Goal: Use online tool/utility: Utilize a website feature to perform a specific function

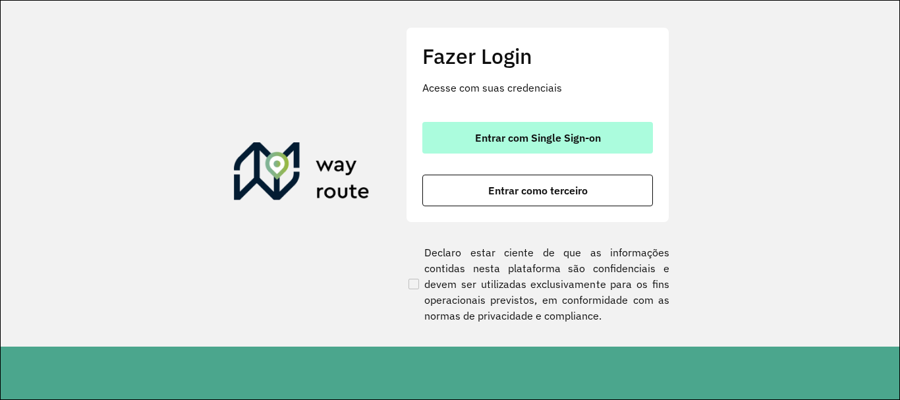
click at [470, 123] on button "Entrar com Single Sign-on" at bounding box center [537, 138] width 231 height 32
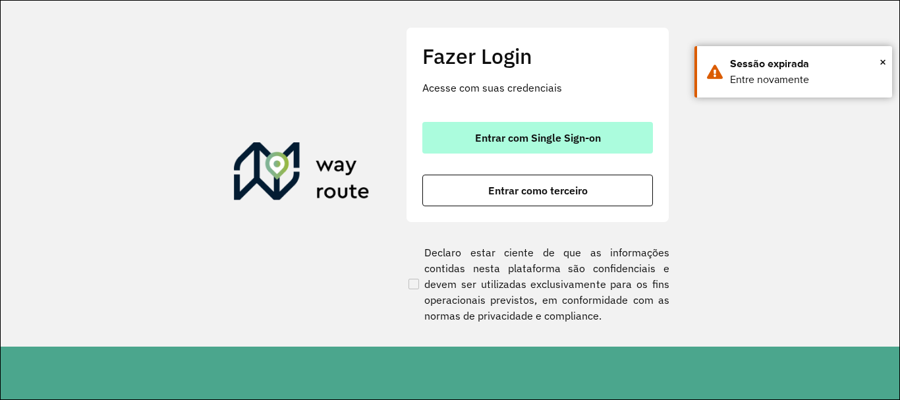
click at [464, 136] on button "Entrar com Single Sign-on" at bounding box center [537, 138] width 231 height 32
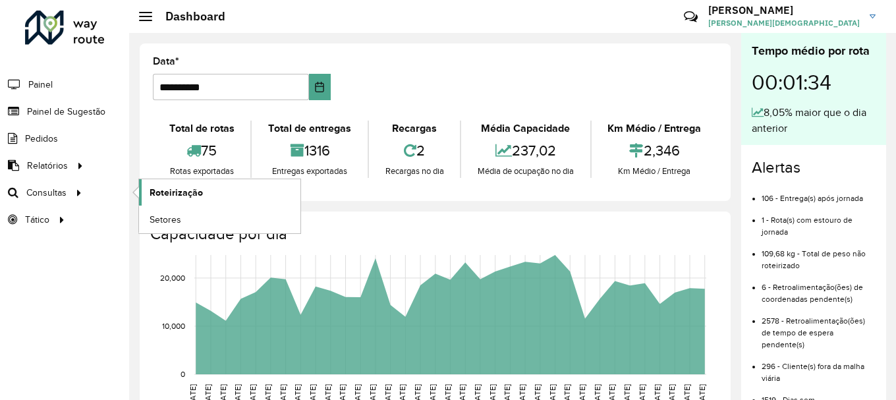
click at [181, 193] on span "Roteirização" at bounding box center [176, 193] width 53 height 14
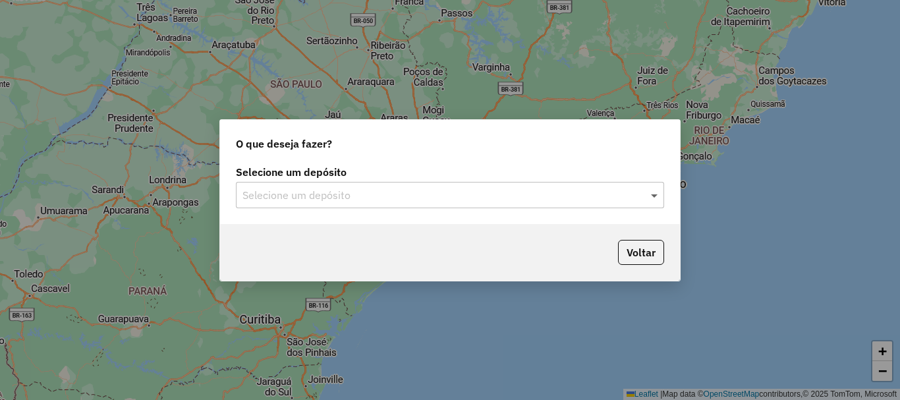
click at [657, 196] on span at bounding box center [656, 195] width 16 height 16
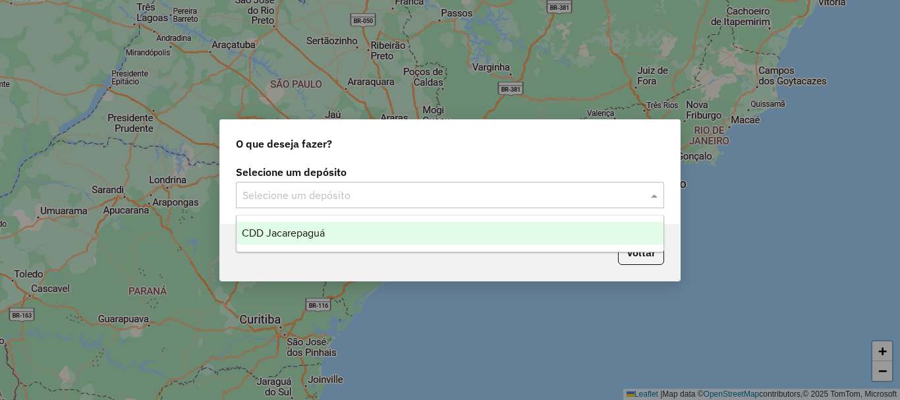
click at [269, 226] on div "CDD Jacarepaguá" at bounding box center [449, 233] width 427 height 22
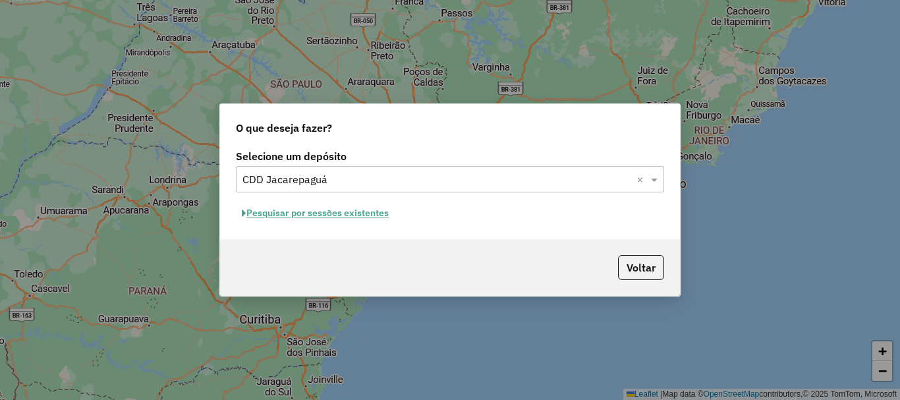
click at [320, 216] on button "Pesquisar por sessões existentes" at bounding box center [315, 213] width 159 height 20
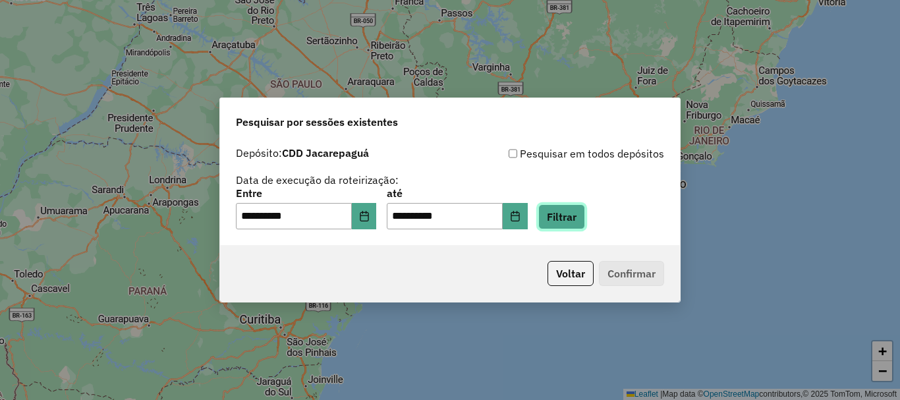
click at [584, 210] on button "Filtrar" at bounding box center [561, 216] width 47 height 25
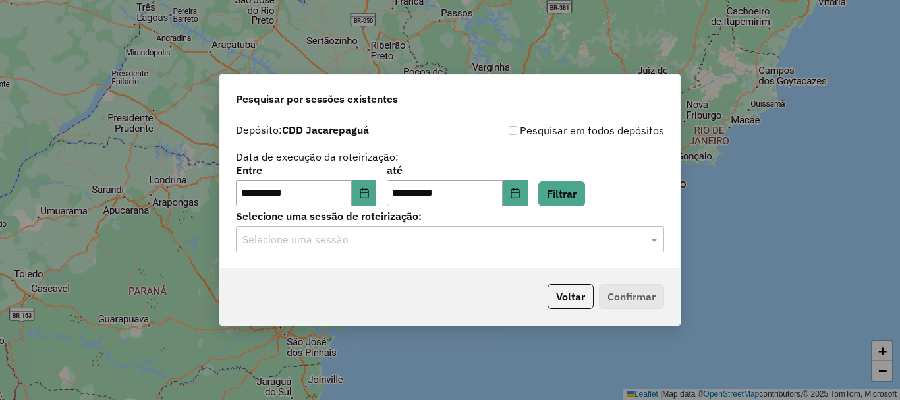
click at [587, 244] on input "text" at bounding box center [436, 240] width 389 height 16
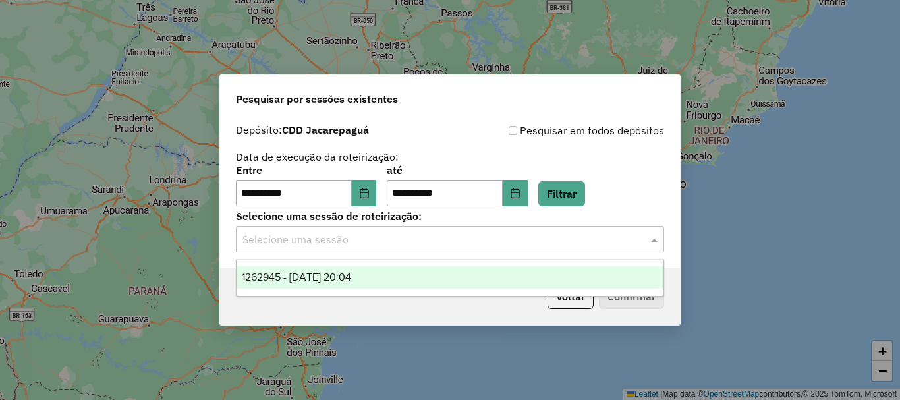
click at [391, 273] on div "1262945 - 10/09/2025 20:04" at bounding box center [449, 277] width 427 height 22
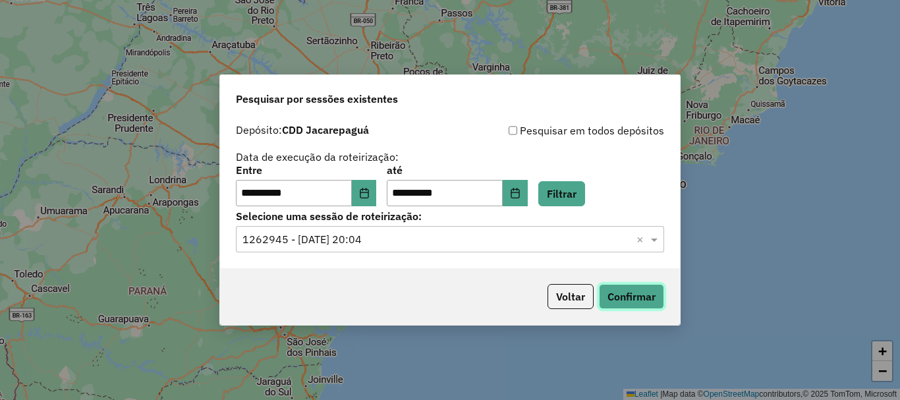
click at [645, 294] on button "Confirmar" at bounding box center [631, 296] width 65 height 25
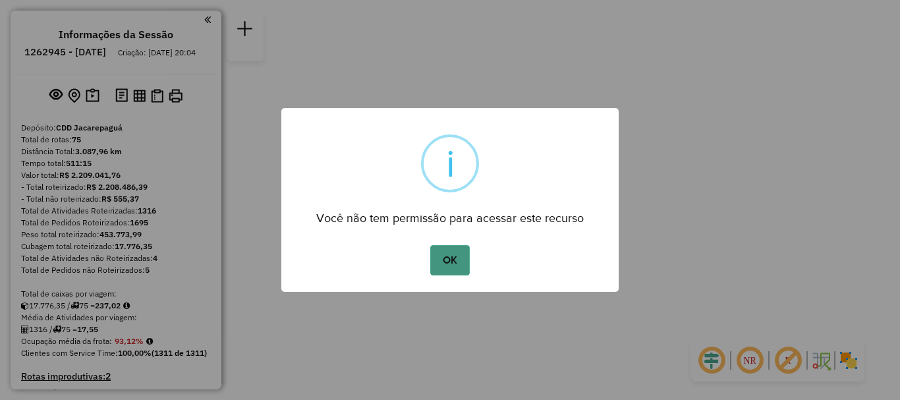
click at [451, 263] on button "OK" at bounding box center [449, 260] width 39 height 30
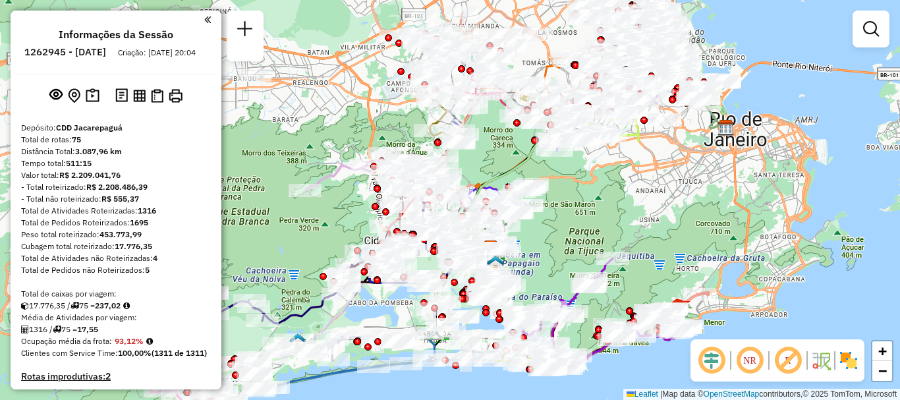
drag, startPoint x: 464, startPoint y: 225, endPoint x: 578, endPoint y: 238, distance: 114.1
click at [578, 238] on div "Janela de atendimento Grade de atendimento Capacidade Transportadoras Veículos …" at bounding box center [450, 200] width 900 height 400
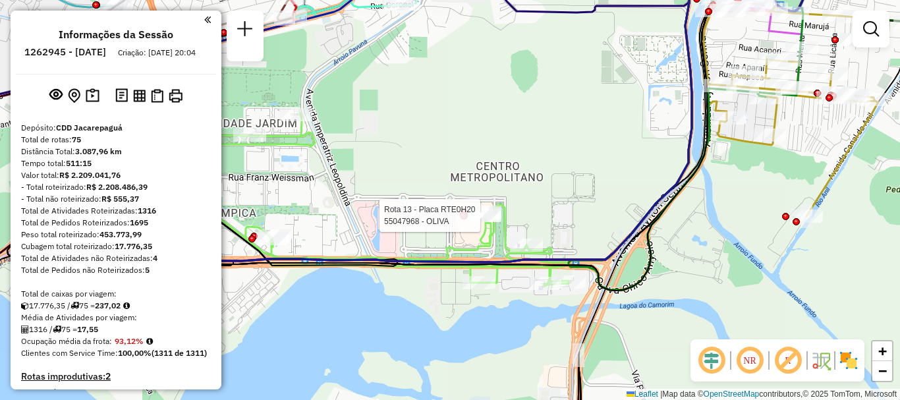
select select "**********"
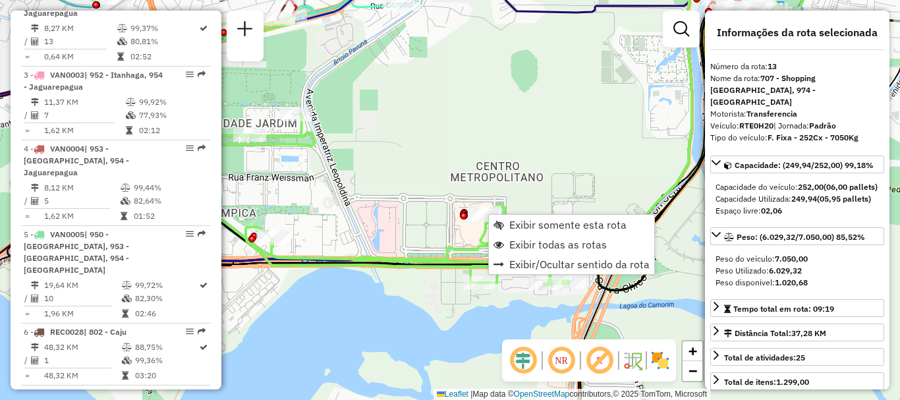
scroll to position [1508, 0]
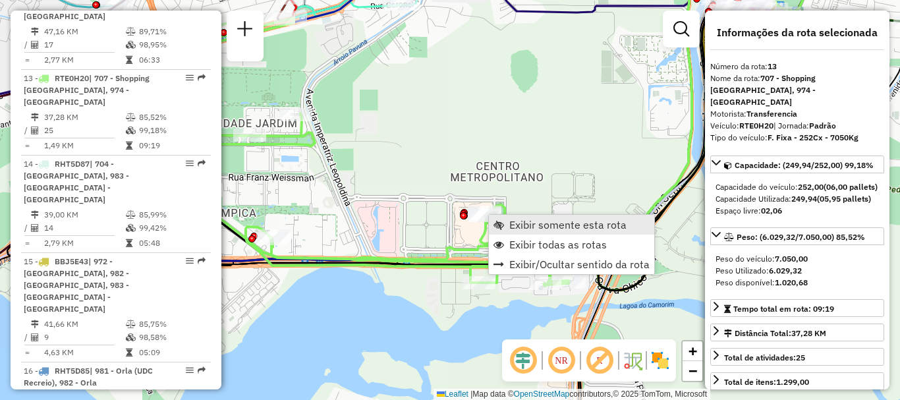
click at [515, 223] on span "Exibir somente esta rota" at bounding box center [567, 224] width 117 height 11
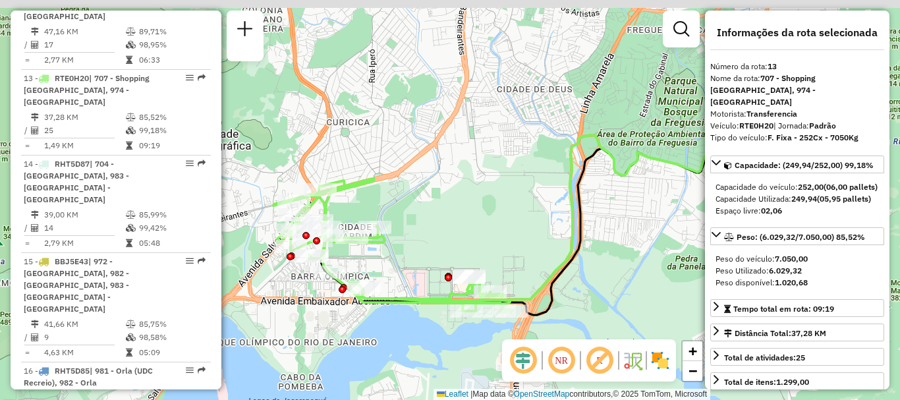
drag, startPoint x: 435, startPoint y: 180, endPoint x: 520, endPoint y: 201, distance: 87.5
click at [520, 201] on div "Janela de atendimento Grade de atendimento Capacidade Transportadoras Veículos …" at bounding box center [450, 200] width 900 height 400
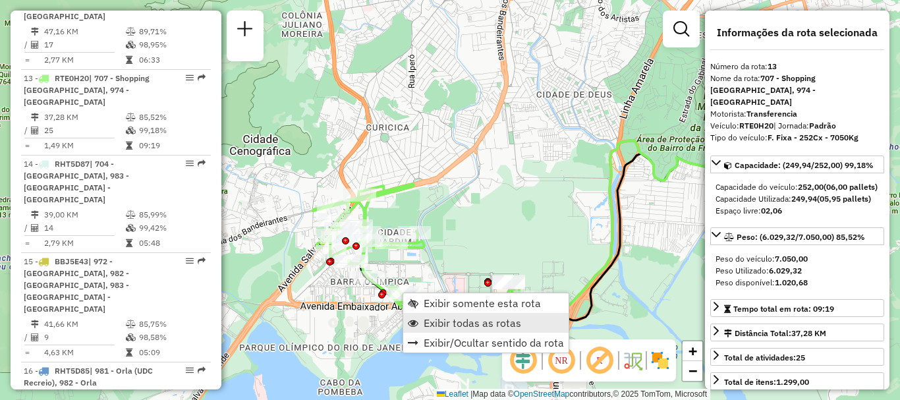
click at [440, 324] on span "Exibir todas as rotas" at bounding box center [472, 322] width 97 height 11
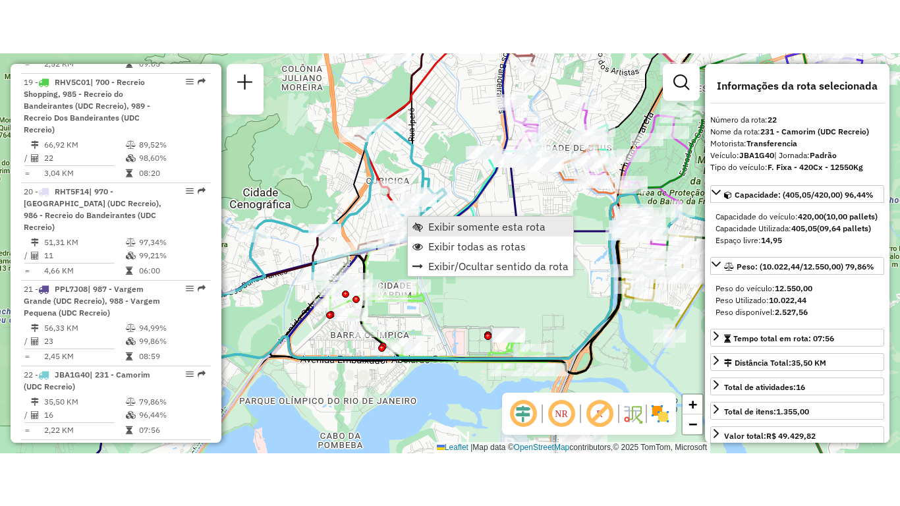
scroll to position [2291, 0]
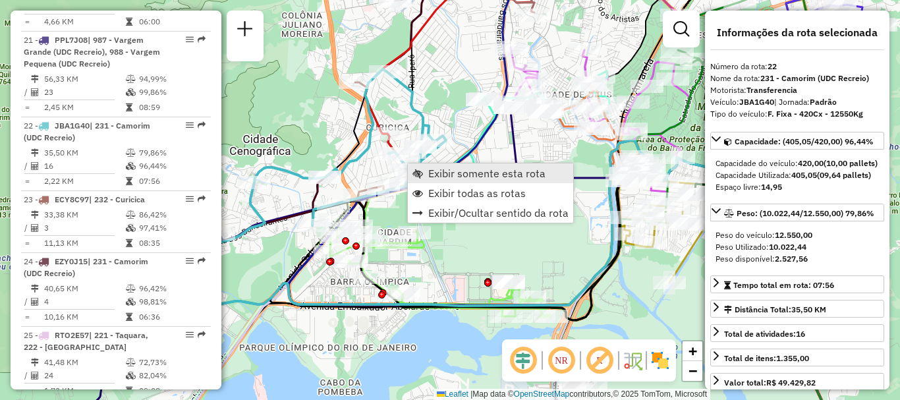
click at [436, 173] on span "Exibir somente esta rota" at bounding box center [486, 173] width 117 height 11
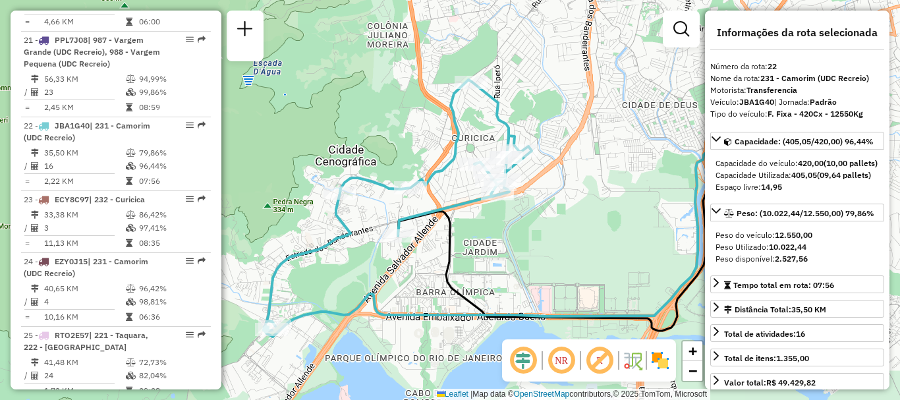
drag, startPoint x: 452, startPoint y: 202, endPoint x: 545, endPoint y: 202, distance: 92.9
click at [545, 202] on div "Janela de atendimento Grade de atendimento Capacidade Transportadoras Veículos …" at bounding box center [450, 200] width 900 height 400
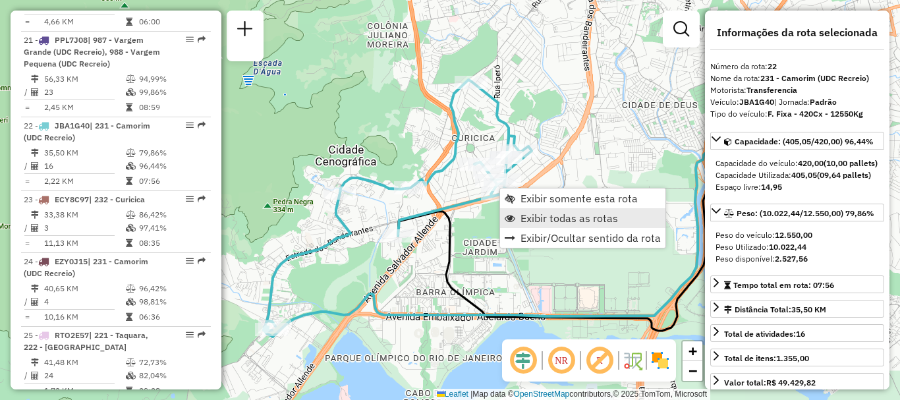
click at [537, 219] on span "Exibir todas as rotas" at bounding box center [568, 218] width 97 height 11
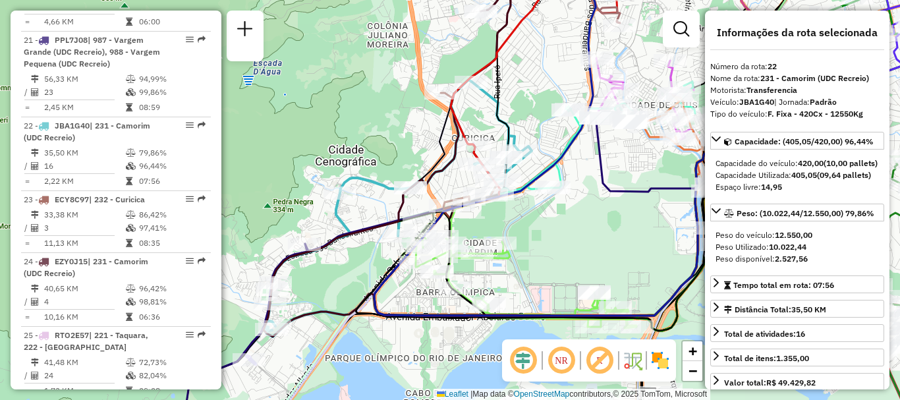
click at [658, 360] on img at bounding box center [659, 360] width 21 height 21
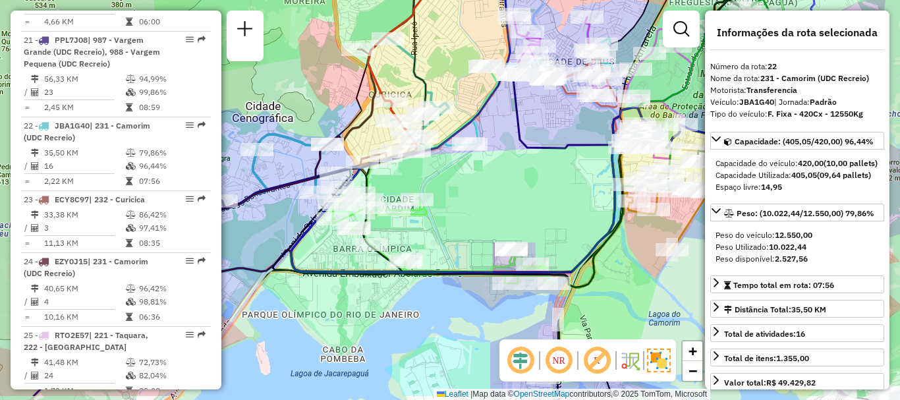
drag, startPoint x: 592, startPoint y: 254, endPoint x: 509, endPoint y: 211, distance: 93.7
click at [509, 211] on div "Janela de atendimento Grade de atendimento Capacidade Transportadoras Veículos …" at bounding box center [450, 200] width 900 height 400
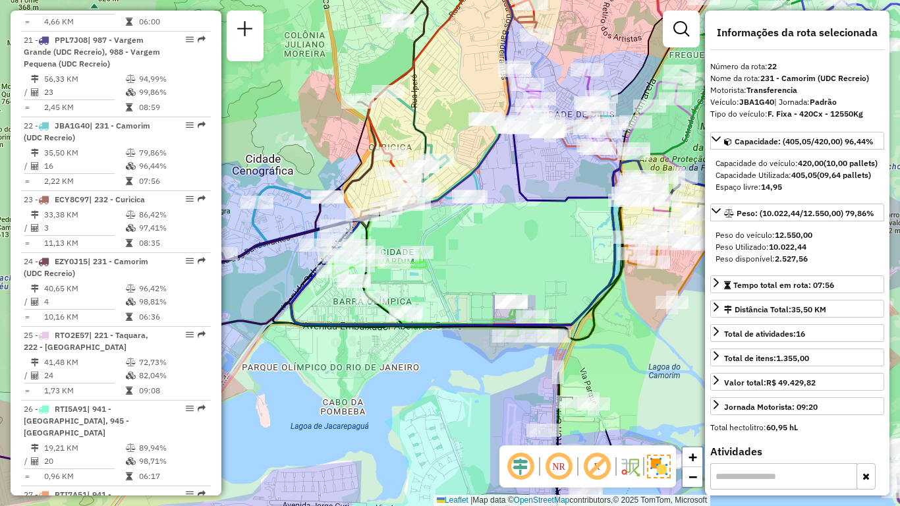
click at [582, 269] on div "Janela de atendimento Grade de atendimento Capacidade Transportadoras Veículos …" at bounding box center [450, 253] width 900 height 506
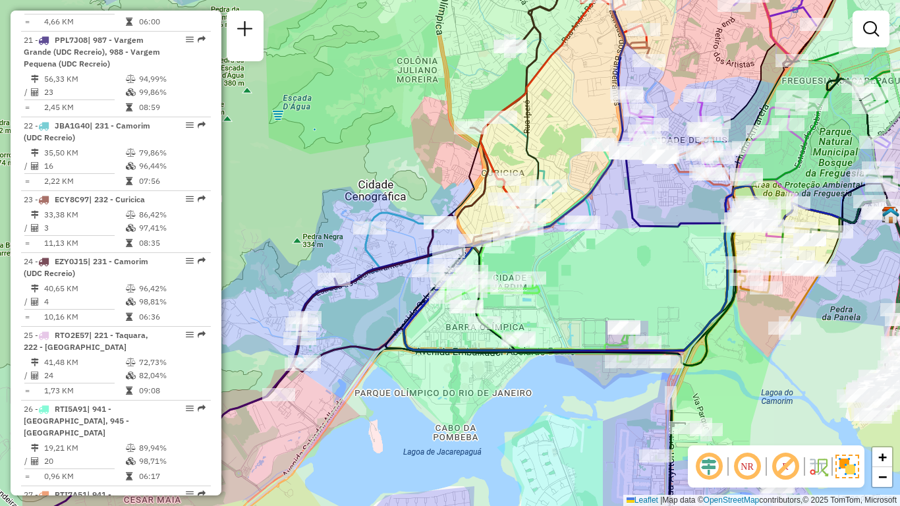
drag, startPoint x: 543, startPoint y: 251, endPoint x: 656, endPoint y: 277, distance: 115.5
click at [656, 277] on div "Janela de atendimento Grade de atendimento Capacidade Transportadoras Veículos …" at bounding box center [450, 253] width 900 height 506
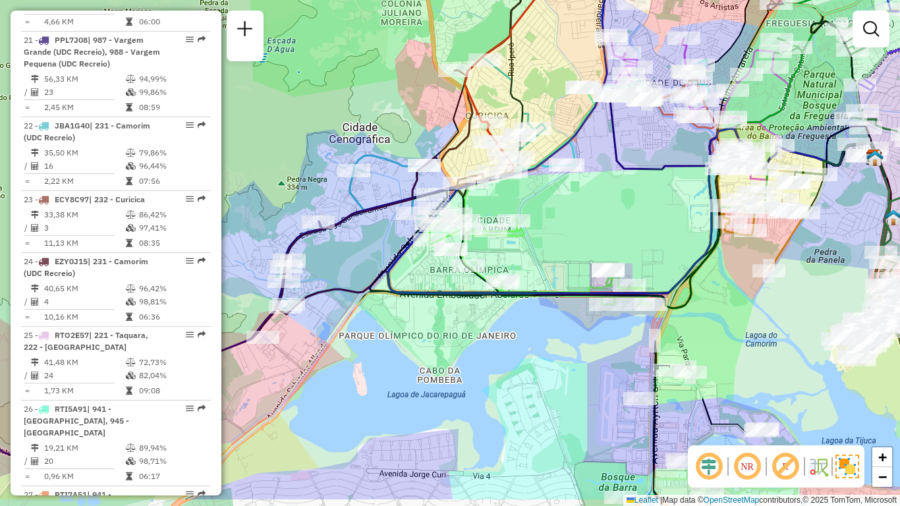
drag, startPoint x: 648, startPoint y: 276, endPoint x: 634, endPoint y: 220, distance: 57.8
click at [634, 220] on div "Janela de atendimento Grade de atendimento Capacidade Transportadoras Veículos …" at bounding box center [450, 253] width 900 height 506
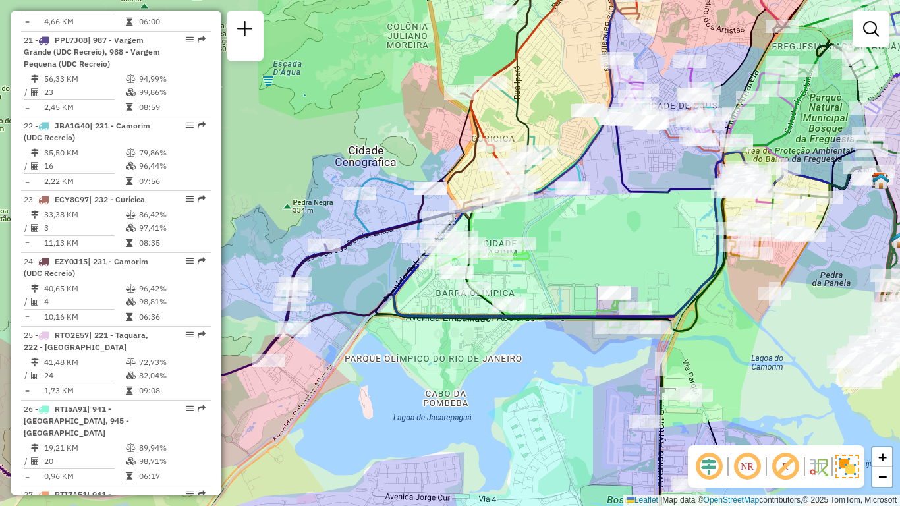
drag, startPoint x: 557, startPoint y: 246, endPoint x: 561, endPoint y: 271, distance: 25.5
click at [561, 271] on div "Janela de atendimento Grade de atendimento Capacidade Transportadoras Veículos …" at bounding box center [450, 253] width 900 height 506
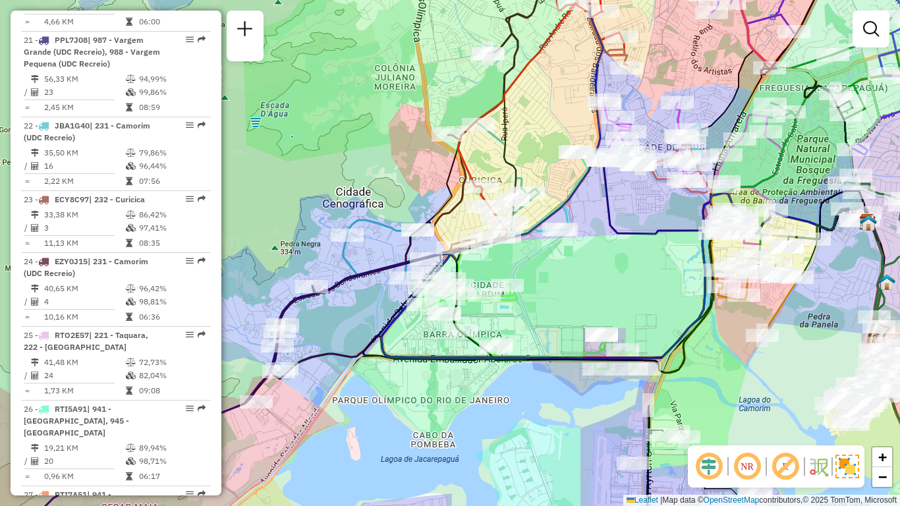
drag, startPoint x: 537, startPoint y: 123, endPoint x: 524, endPoint y: 161, distance: 40.2
click at [524, 161] on div "Janela de atendimento Grade de atendimento Capacidade Transportadoras Veículos …" at bounding box center [450, 253] width 900 height 506
click at [659, 41] on div "Janela de atendimento Grade de atendimento Capacidade Transportadoras Veículos …" at bounding box center [450, 252] width 900 height 505
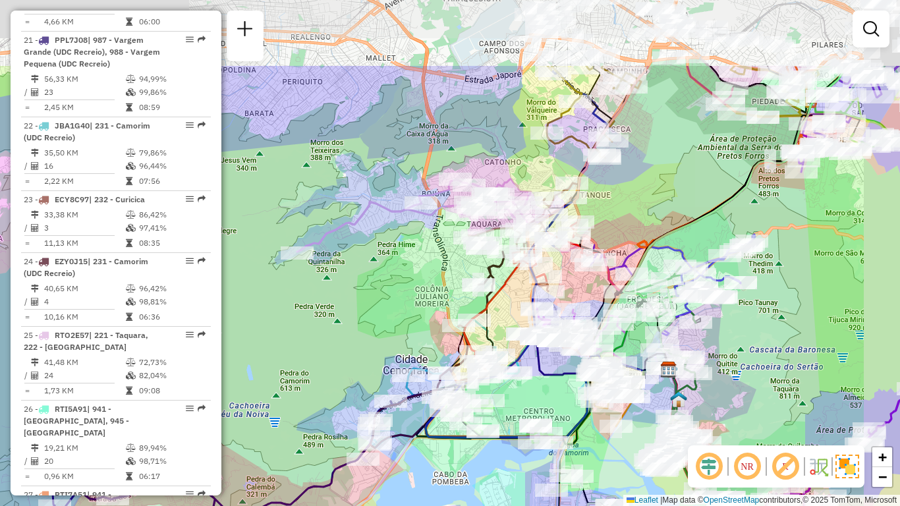
drag, startPoint x: 574, startPoint y: 172, endPoint x: 508, endPoint y: 304, distance: 148.2
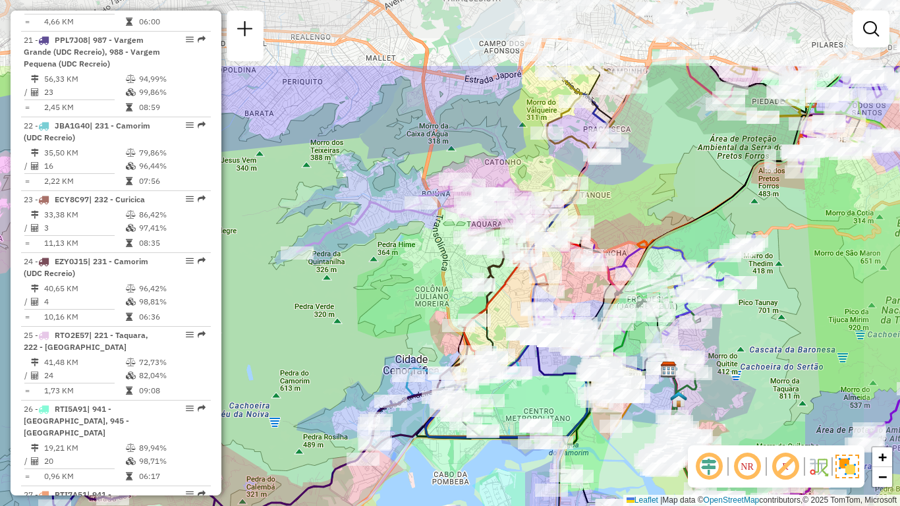
click at [501, 308] on div "Janela de atendimento Grade de atendimento Capacidade Transportadoras Veículos …" at bounding box center [450, 253] width 900 height 506
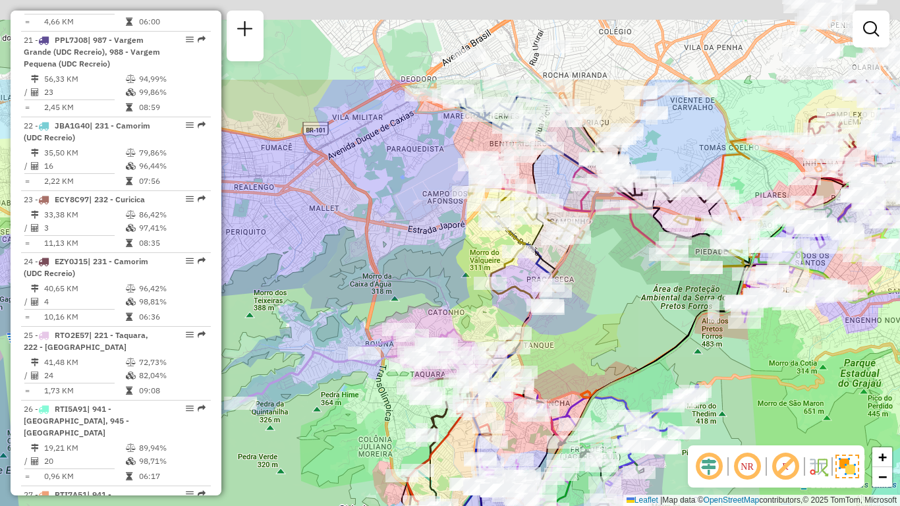
drag, startPoint x: 495, startPoint y: 161, endPoint x: 455, endPoint y: 308, distance: 151.5
click at [456, 308] on div "Janela de atendimento Grade de atendimento Capacidade Transportadoras Veículos …" at bounding box center [450, 253] width 900 height 506
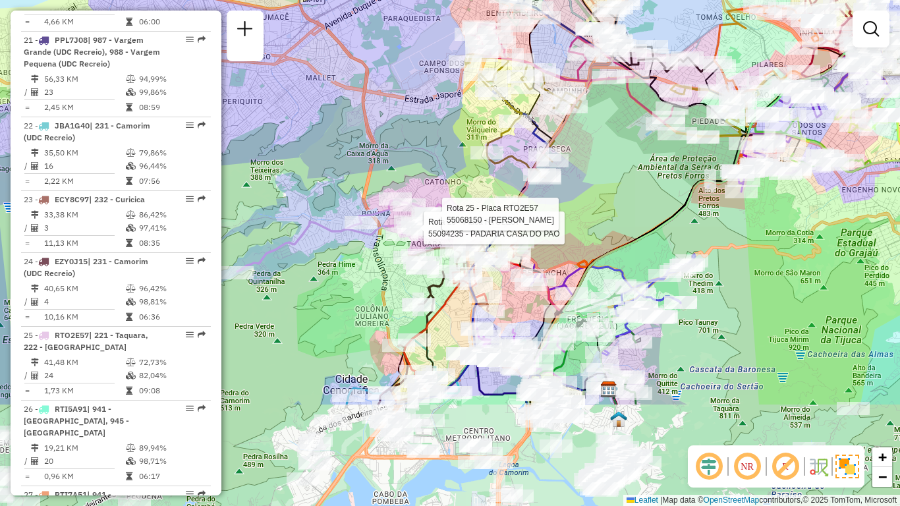
drag, startPoint x: 443, startPoint y: 309, endPoint x: 440, endPoint y: 157, distance: 152.2
click at [440, 157] on div "Rota 25 - Placa RTO2E57 55094235 - PADARIA CASA DO PAO Rota 25 - Placa RTO2E57 …" at bounding box center [450, 253] width 900 height 506
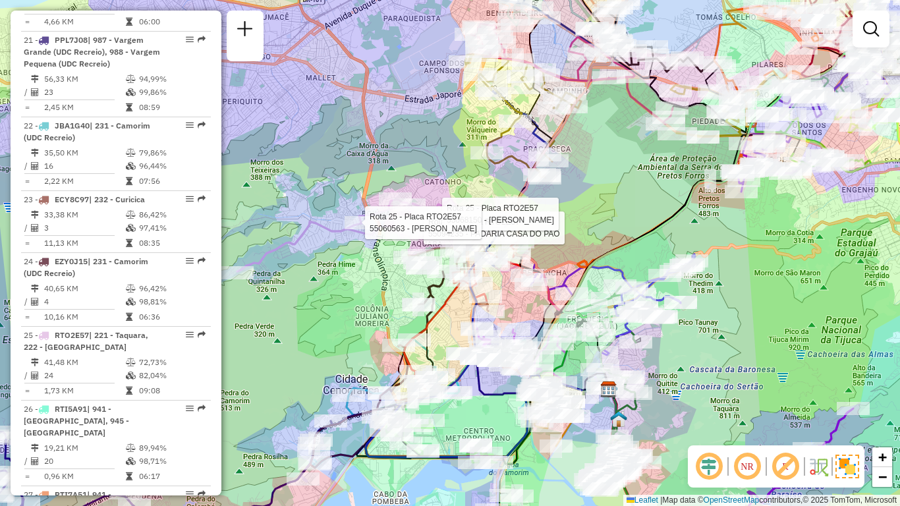
select select "**********"
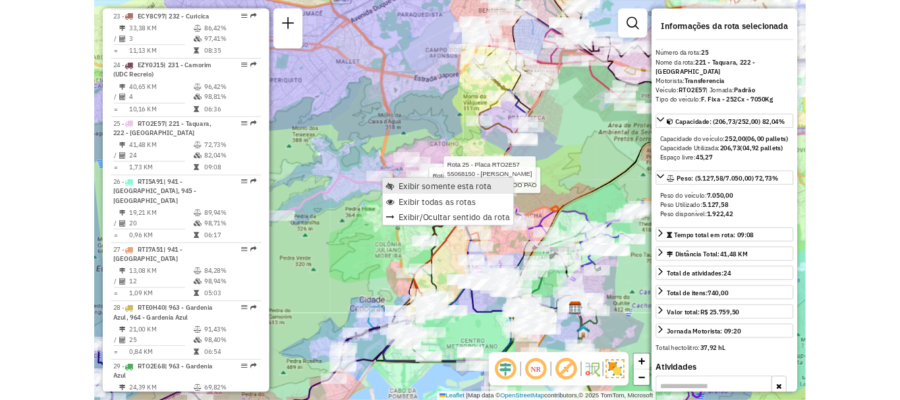
scroll to position [2500, 0]
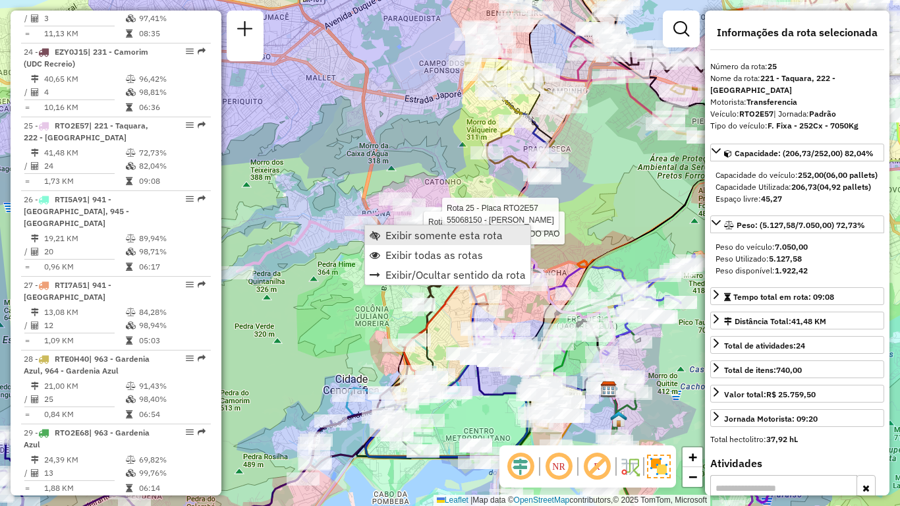
click at [385, 234] on link "Exibir somente esta rota" at bounding box center [447, 235] width 165 height 20
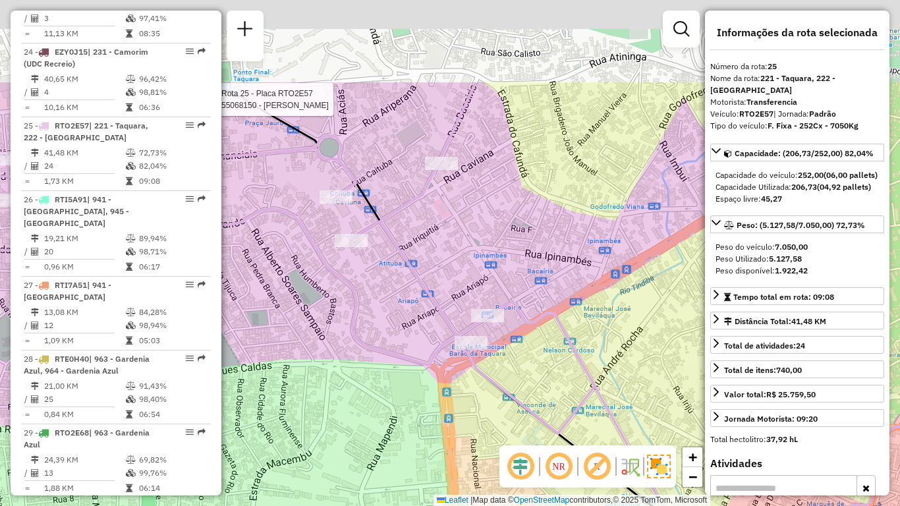
drag, startPoint x: 406, startPoint y: 134, endPoint x: 428, endPoint y: 285, distance: 153.1
click at [428, 285] on div "Rota 25 - Placa RTO2E57 55094235 - PADARIA CASA DO PAO Rota 25 - Placa RTO2E57 …" at bounding box center [450, 253] width 900 height 506
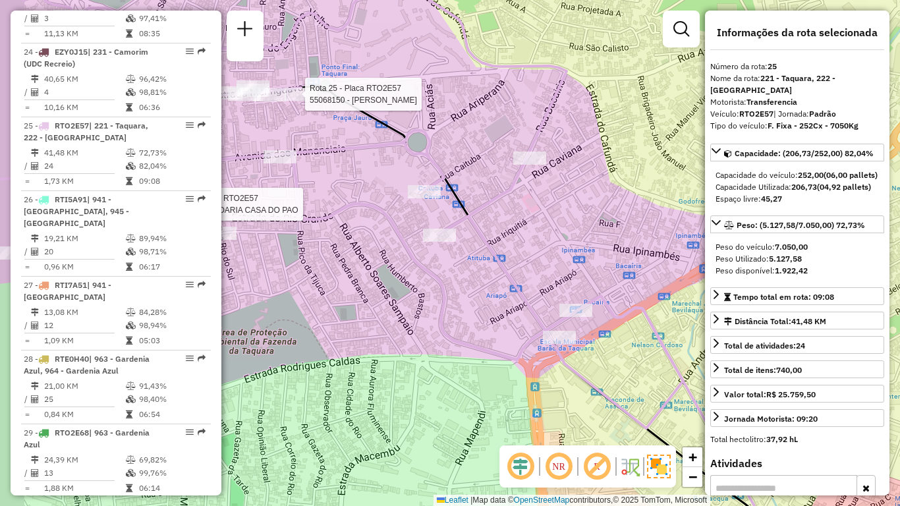
drag, startPoint x: 436, startPoint y: 243, endPoint x: 488, endPoint y: 222, distance: 56.1
click at [488, 222] on div "Rota 25 - Placa RTO2E57 55094235 - PADARIA CASA DO PAO Rota 25 - Placa RTO2E57 …" at bounding box center [450, 253] width 900 height 506
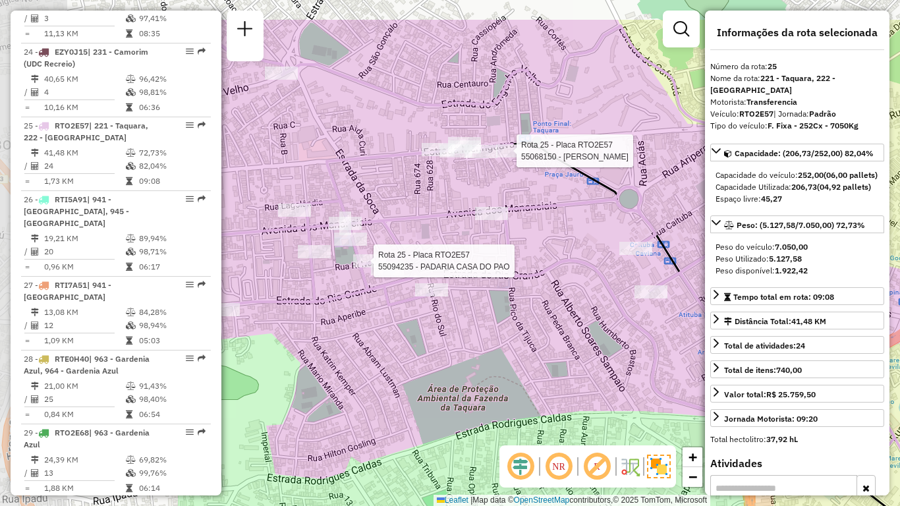
drag, startPoint x: 348, startPoint y: 202, endPoint x: 617, endPoint y: 272, distance: 277.2
click at [617, 272] on div "Rota 25 - Placa RTO2E57 55094235 - PADARIA CASA DO PAO Rota 25 - Placa RTO2E57 …" at bounding box center [450, 253] width 900 height 506
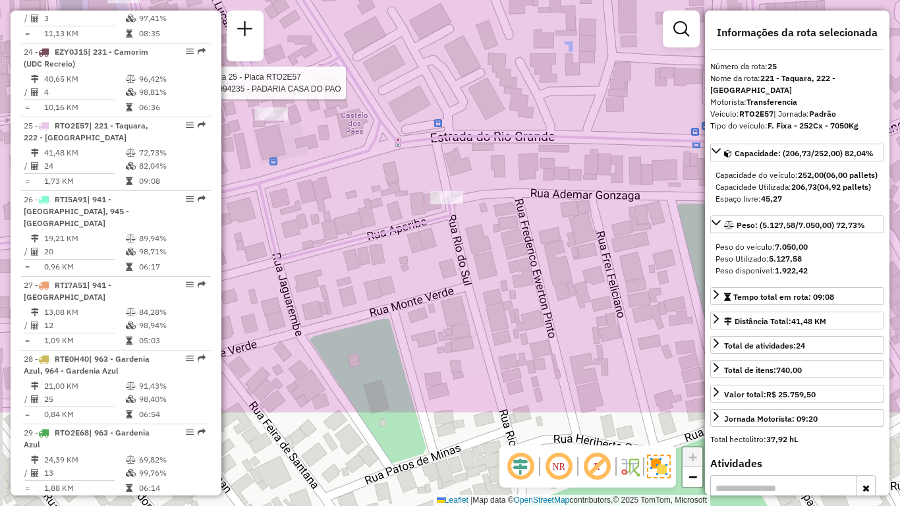
drag, startPoint x: 493, startPoint y: 387, endPoint x: 495, endPoint y: 242, distance: 144.3
click at [495, 242] on div "Rota 25 - Placa RTO2E57 55094235 - PADARIA CASA DO PAO Rota 25 - Placa RTO2E57 …" at bounding box center [450, 253] width 900 height 506
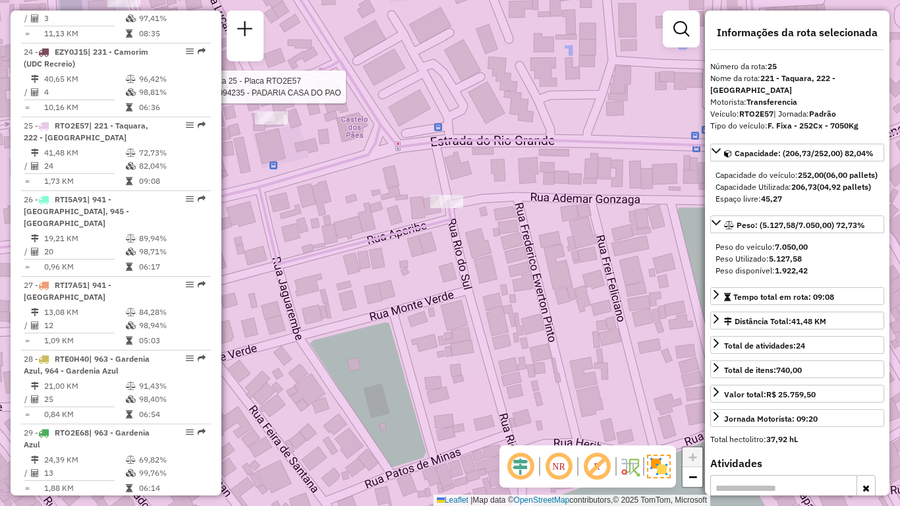
drag, startPoint x: 505, startPoint y: 182, endPoint x: 553, endPoint y: 328, distance: 153.7
click at [553, 328] on div "Rota 25 - Placa RTO2E57 55094235 - PADARIA CASA DO PAO Rota 25 - Placa RTO2E57 …" at bounding box center [450, 253] width 900 height 506
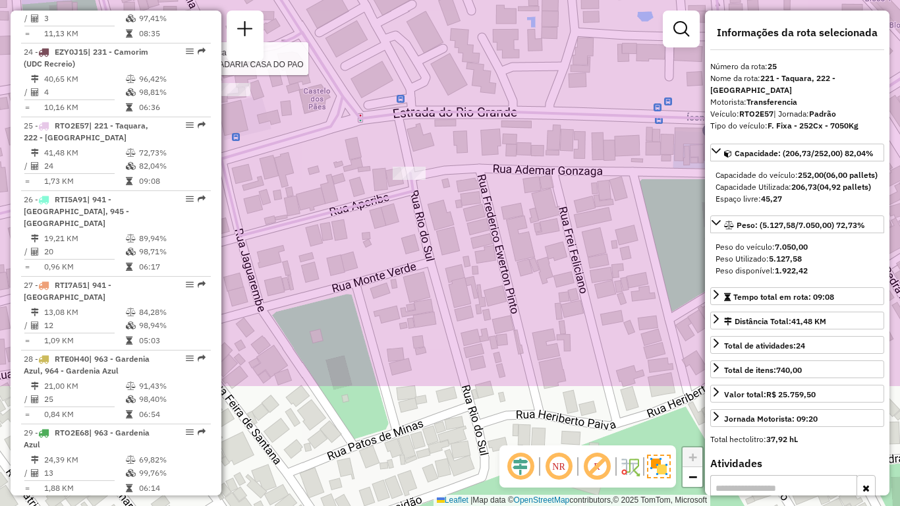
drag, startPoint x: 565, startPoint y: 314, endPoint x: 503, endPoint y: 153, distance: 172.5
click at [503, 153] on div "Rota 25 - Placa RTO2E57 55094235 - PADARIA CASA DO PAO Rota 25 - Placa RTO2E57 …" at bounding box center [450, 253] width 900 height 506
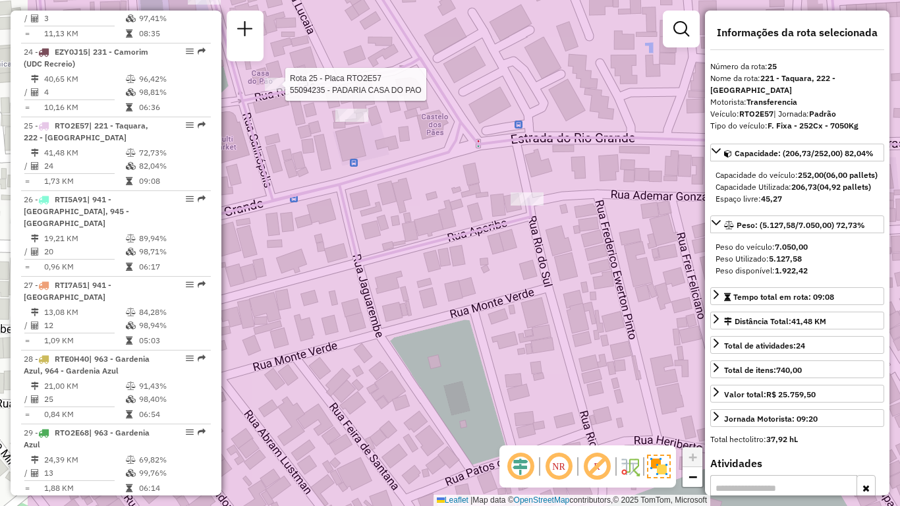
drag, startPoint x: 378, startPoint y: 336, endPoint x: 474, endPoint y: 350, distance: 97.3
click at [474, 350] on div "Rota 25 - Placa RTO2E57 55094235 - PADARIA CASA DO PAO Rota 25 - Placa RTO2E57 …" at bounding box center [450, 253] width 900 height 506
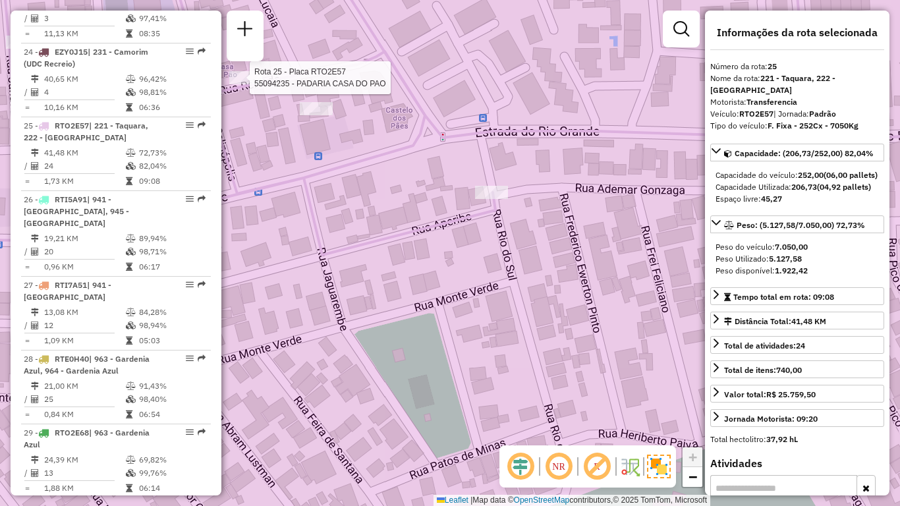
drag, startPoint x: 507, startPoint y: 346, endPoint x: 472, endPoint y: 340, distance: 36.2
click at [472, 340] on div "Rota 25 - Placa RTO2E57 55094235 - PADARIA CASA DO PAO Rota 25 - Placa RTO2E57 …" at bounding box center [450, 253] width 900 height 506
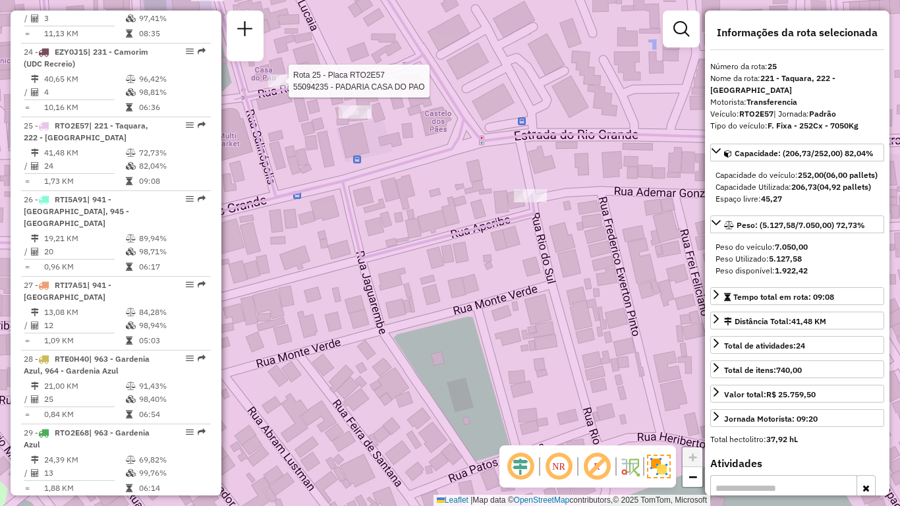
drag, startPoint x: 472, startPoint y: 340, endPoint x: 510, endPoint y: 343, distance: 39.0
click at [510, 343] on div "Rota 25 - Placa RTO2E57 55094235 - PADARIA CASA DO PAO Rota 25 - Placa RTO2E57 …" at bounding box center [450, 253] width 900 height 506
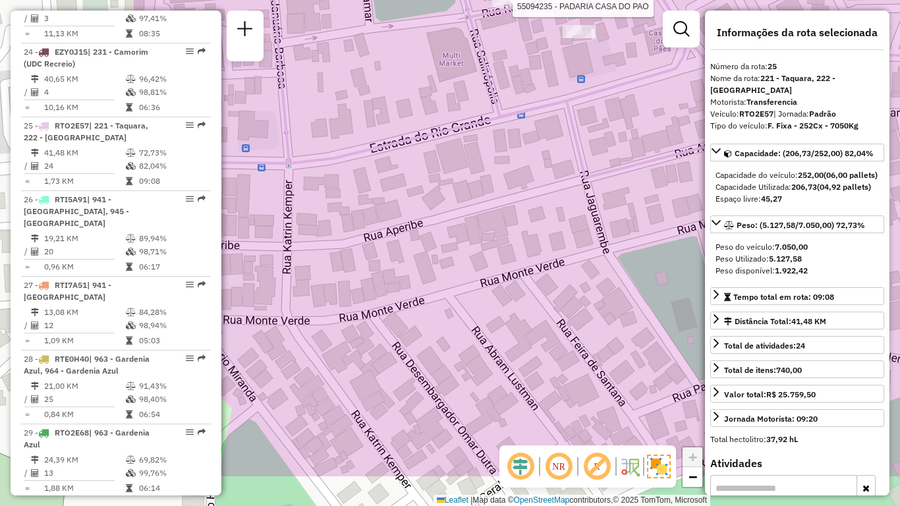
drag, startPoint x: 373, startPoint y: 389, endPoint x: 597, endPoint y: 309, distance: 237.9
click at [597, 309] on div "Rota 25 - Placa RTO2E57 55094235 - PADARIA CASA DO PAO Rota 25 - Placa RTO2E57 …" at bounding box center [450, 253] width 900 height 506
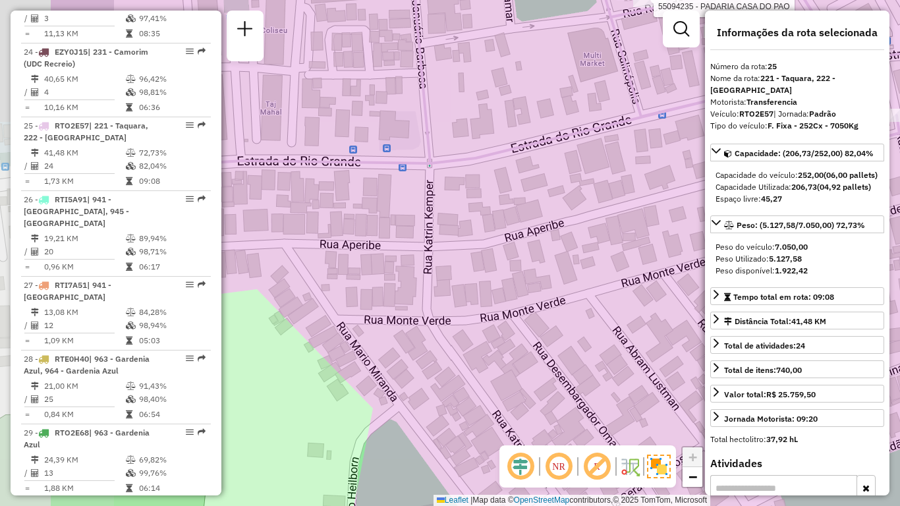
drag, startPoint x: 351, startPoint y: 344, endPoint x: 495, endPoint y: 339, distance: 144.4
click at [497, 343] on div "Rota 25 - Placa RTO2E57 55094235 - PADARIA CASA DO PAO Rota 25 - Placa RTO2E57 …" at bounding box center [450, 253] width 900 height 506
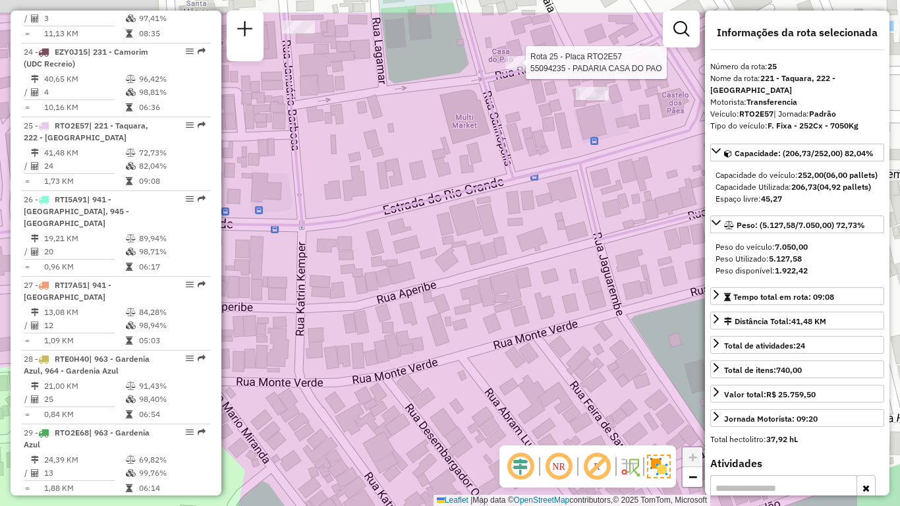
drag, startPoint x: 612, startPoint y: 343, endPoint x: 480, endPoint y: 406, distance: 146.7
click at [480, 399] on div "Rota 25 - Placa RTO2E57 55094235 - PADARIA CASA DO PAO Rota 25 - Placa RTO2E57 …" at bounding box center [450, 253] width 900 height 506
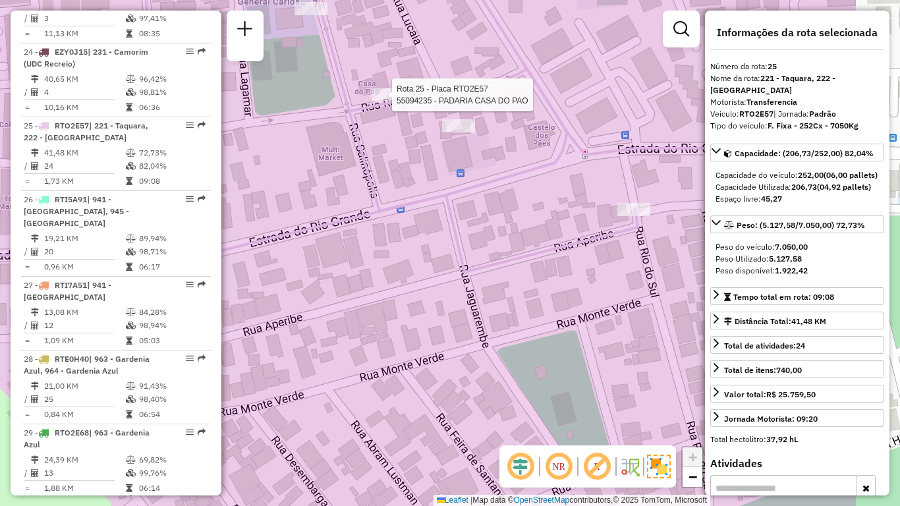
drag, startPoint x: 638, startPoint y: 347, endPoint x: 512, endPoint y: 375, distance: 128.8
click at [503, 379] on div "Rota 25 - Placa RTO2E57 55094235 - PADARIA CASA DO PAO Rota 25 - Placa RTO2E57 …" at bounding box center [450, 253] width 900 height 506
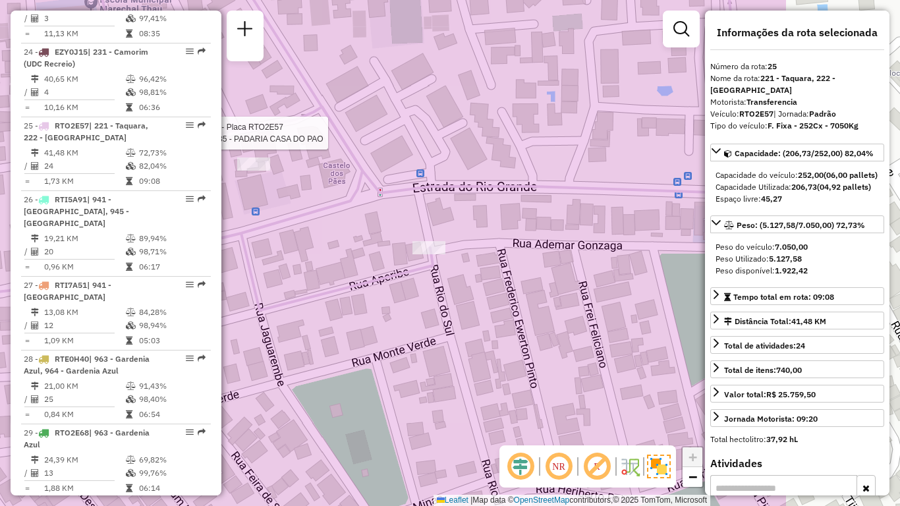
drag, startPoint x: 622, startPoint y: 343, endPoint x: 418, endPoint y: 381, distance: 207.1
click at [418, 381] on div "Rota 25 - Placa RTO2E57 55094235 - PADARIA CASA DO PAO Rota 25 - Placa RTO2E57 …" at bounding box center [450, 253] width 900 height 506
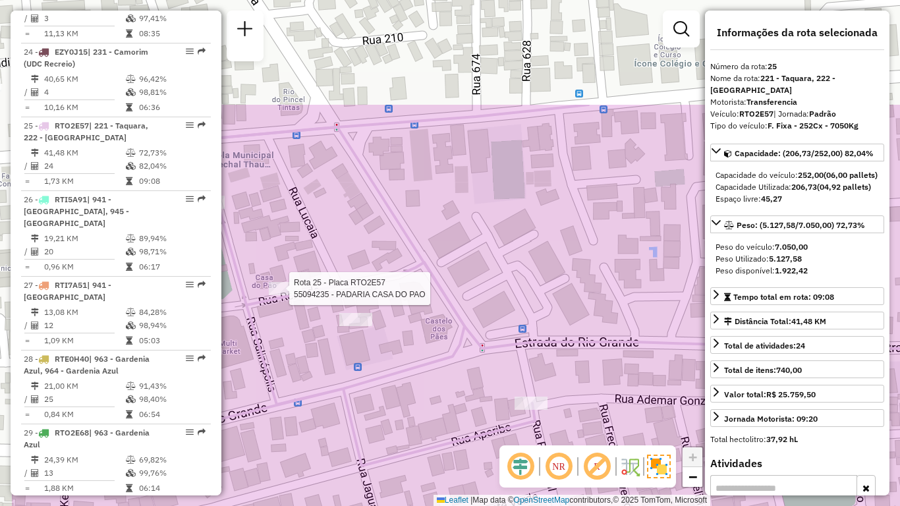
drag, startPoint x: 358, startPoint y: 121, endPoint x: 470, endPoint y: 287, distance: 200.1
click at [469, 287] on div "Rota 25 - Placa RTO2E57 55094235 - PADARIA CASA DO PAO Rota 25 - Placa RTO2E57 …" at bounding box center [450, 253] width 900 height 506
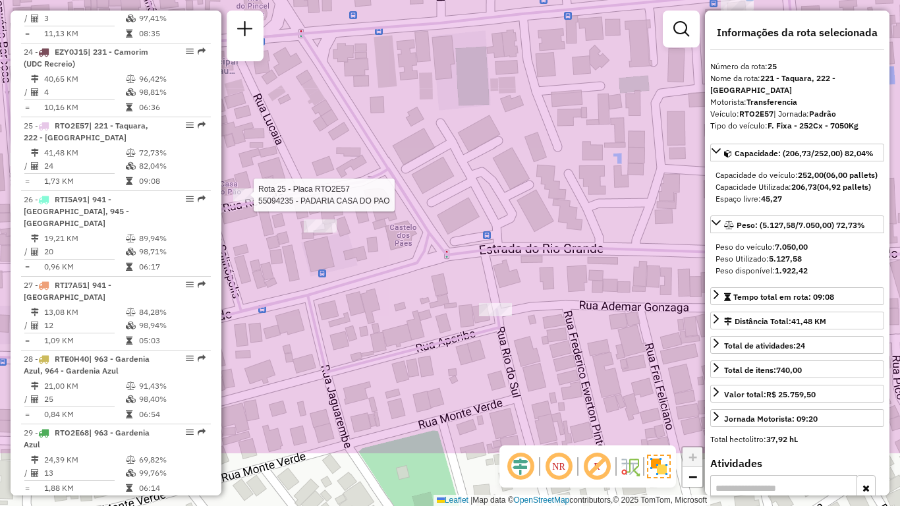
drag, startPoint x: 522, startPoint y: 292, endPoint x: 473, endPoint y: 90, distance: 208.2
click at [473, 90] on div "Rota 25 - Placa RTO2E57 55094235 - PADARIA CASA DO PAO Rota 25 - Placa RTO2E57 …" at bounding box center [450, 253] width 900 height 506
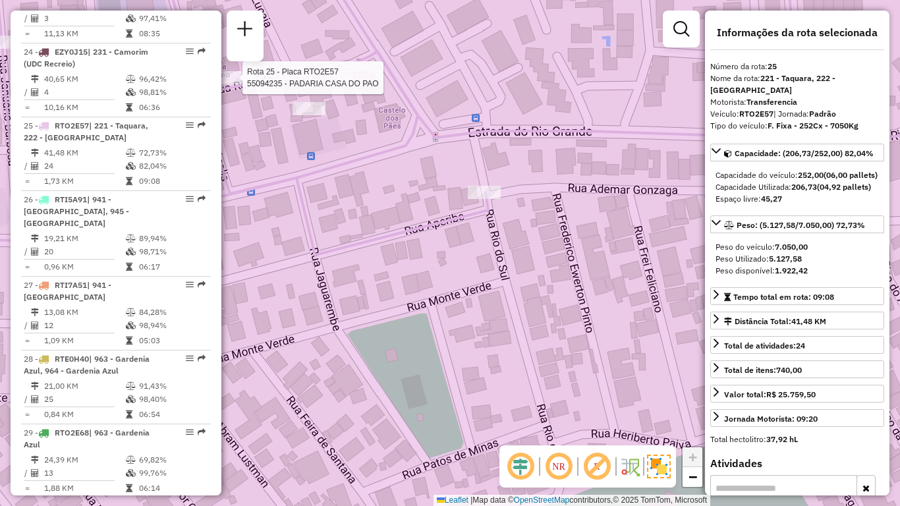
drag, startPoint x: 406, startPoint y: 236, endPoint x: 391, endPoint y: 206, distance: 33.0
click at [393, 209] on div "Rota 25 - Placa RTO2E57 55094235 - PADARIA CASA DO PAO Rota 25 - Placa RTO2E57 …" at bounding box center [450, 253] width 900 height 506
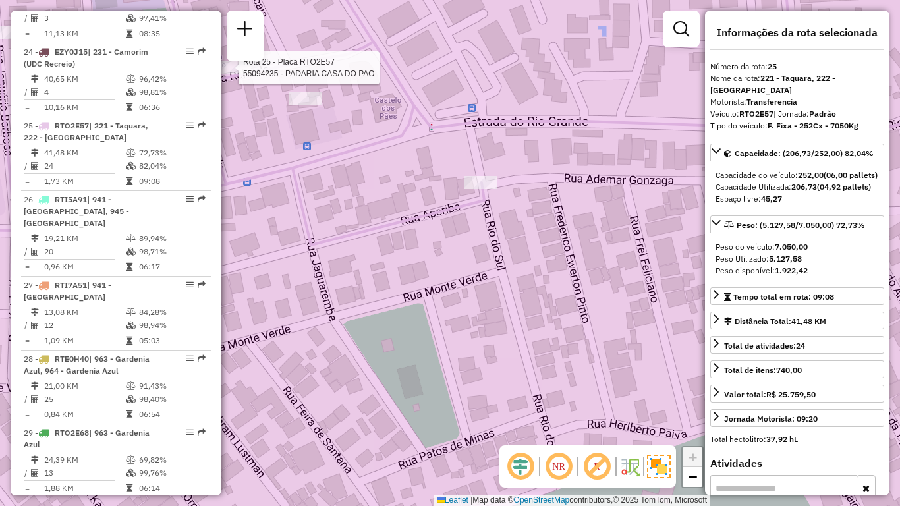
click at [390, 258] on div "Rota 25 - Placa RTO2E57 55094235 - PADARIA CASA DO PAO Rota 25 - Placa RTO2E57 …" at bounding box center [450, 253] width 900 height 506
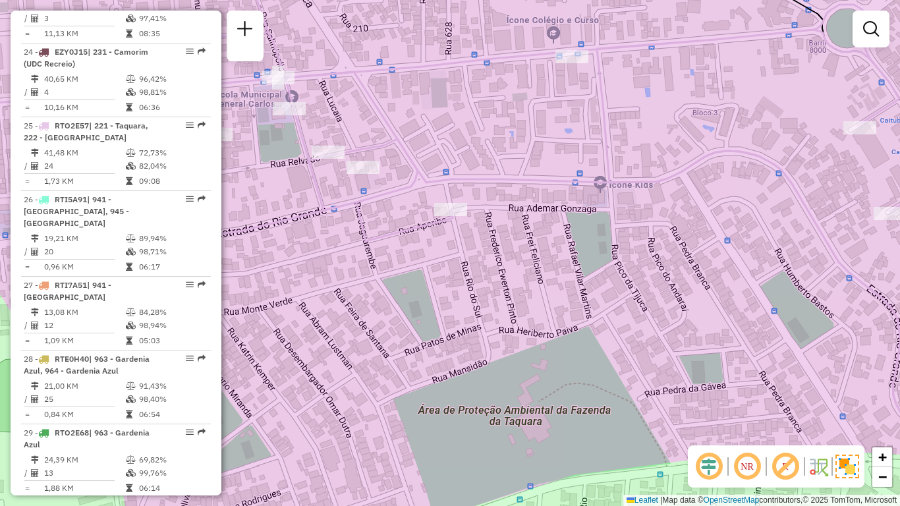
drag, startPoint x: 466, startPoint y: 337, endPoint x: 430, endPoint y: 317, distance: 41.6
click at [430, 317] on div "Janela de atendimento Grade de atendimento Capacidade Transportadoras Veículos …" at bounding box center [450, 253] width 900 height 506
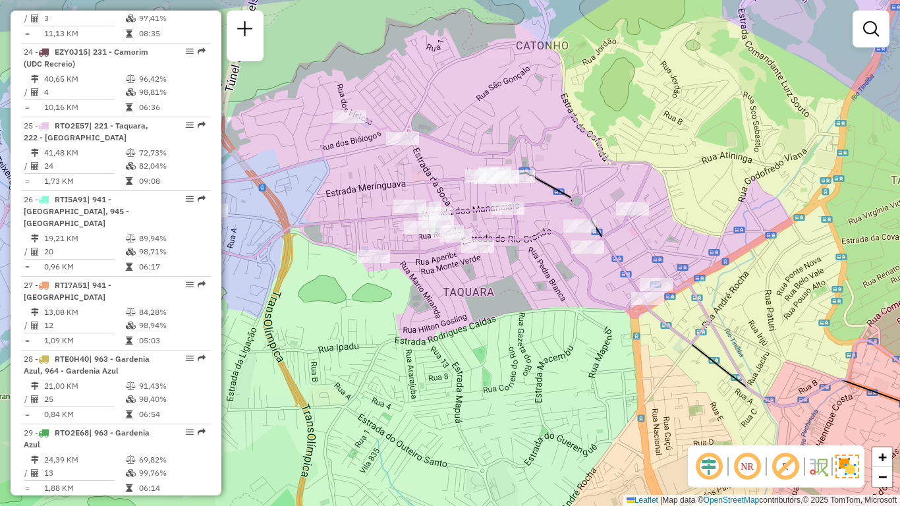
drag, startPoint x: 519, startPoint y: 299, endPoint x: 506, endPoint y: 291, distance: 15.4
click at [507, 292] on div "Janela de atendimento Grade de atendimento Capacidade Transportadoras Veículos …" at bounding box center [450, 253] width 900 height 506
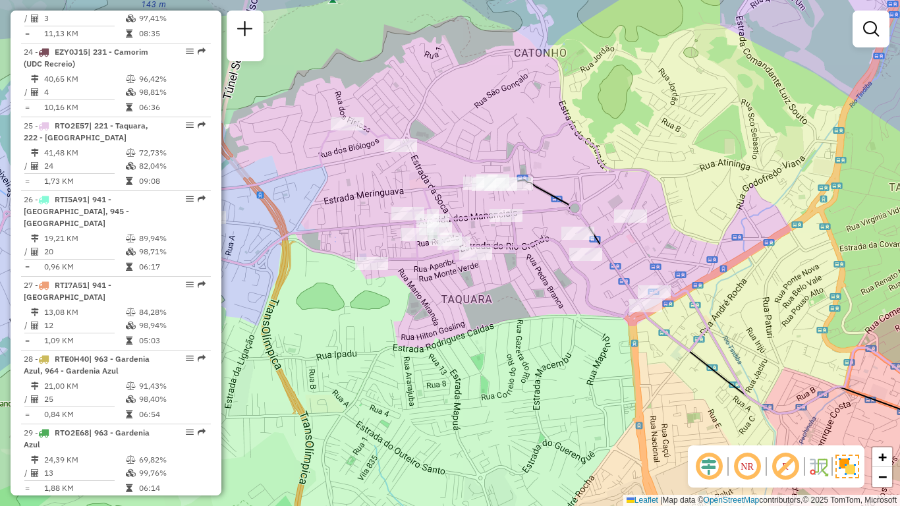
drag, startPoint x: 465, startPoint y: 294, endPoint x: 464, endPoint y: 302, distance: 8.6
click at [464, 302] on div "Janela de atendimento Grade de atendimento Capacidade Transportadoras Veículos …" at bounding box center [450, 253] width 900 height 506
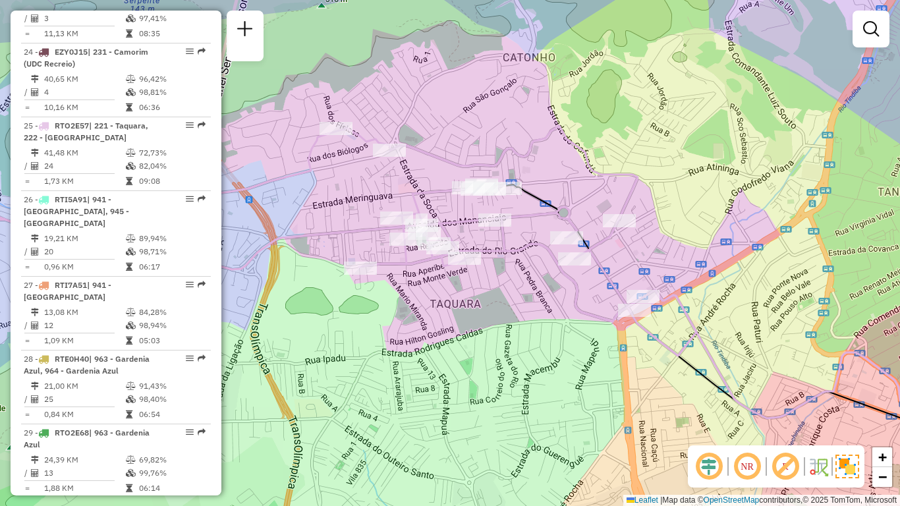
drag, startPoint x: 474, startPoint y: 303, endPoint x: 460, endPoint y: 308, distance: 14.8
click at [460, 308] on div "Janela de atendimento Grade de atendimento Capacidade Transportadoras Veículos …" at bounding box center [450, 253] width 900 height 506
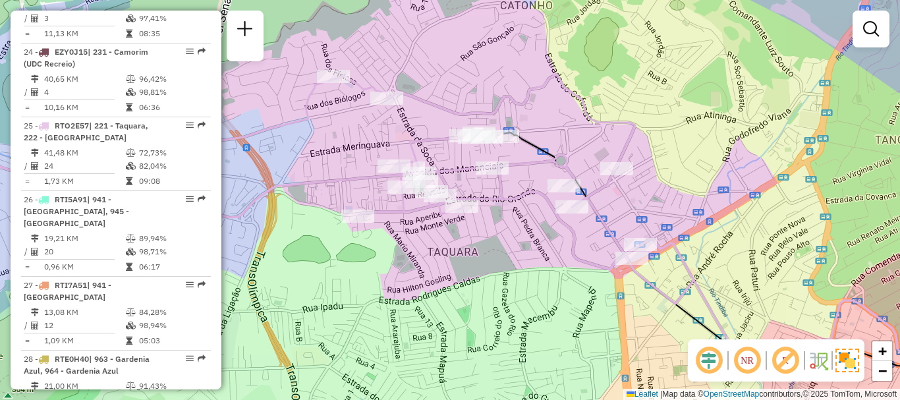
click at [513, 309] on div "Janela de atendimento Grade de atendimento Capacidade Transportadoras Veículos …" at bounding box center [450, 200] width 900 height 400
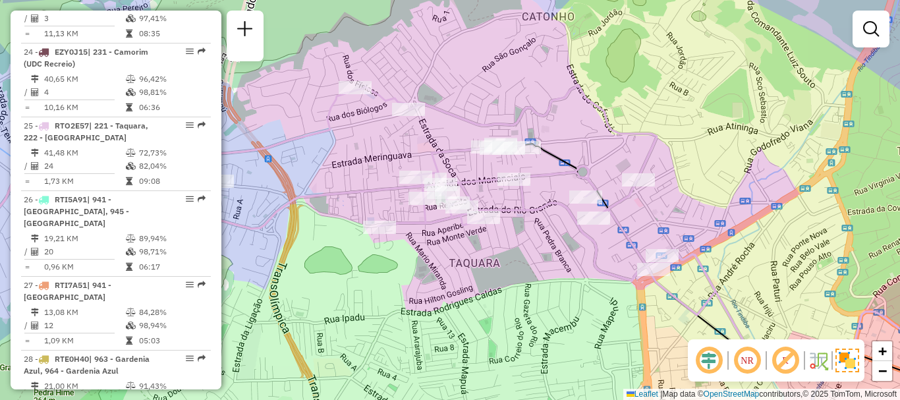
drag, startPoint x: 462, startPoint y: 258, endPoint x: 480, endPoint y: 264, distance: 19.4
click at [480, 264] on div "Janela de atendimento Grade de atendimento Capacidade Transportadoras Veículos …" at bounding box center [450, 200] width 900 height 400
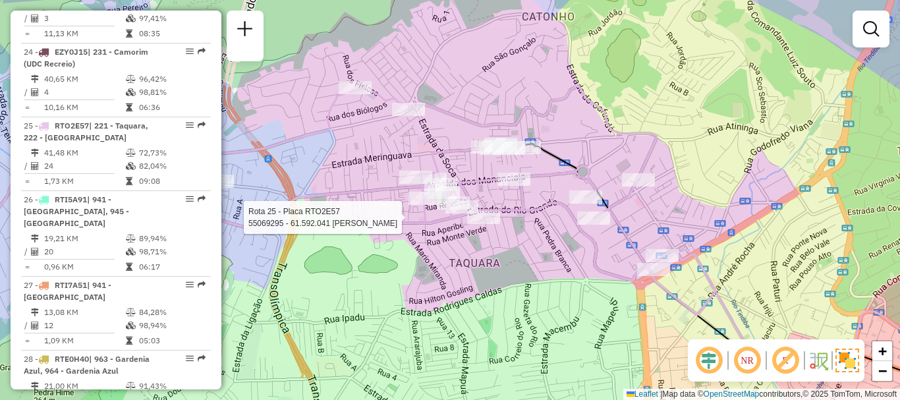
select select "**********"
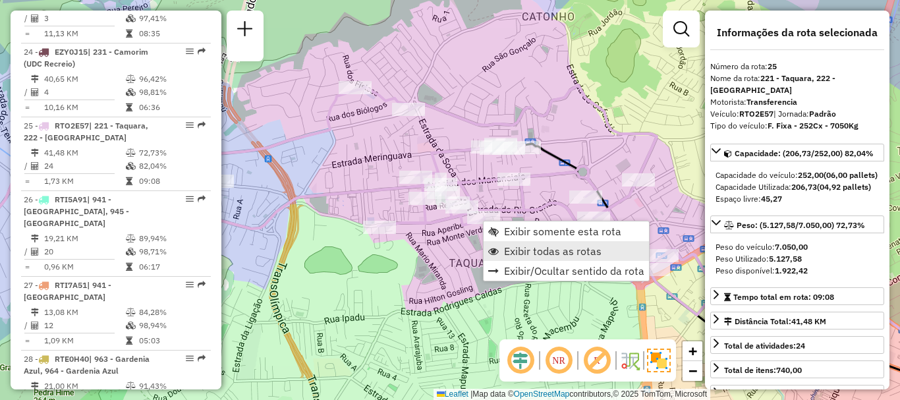
click at [516, 248] on span "Exibir todas as rotas" at bounding box center [552, 251] width 97 height 11
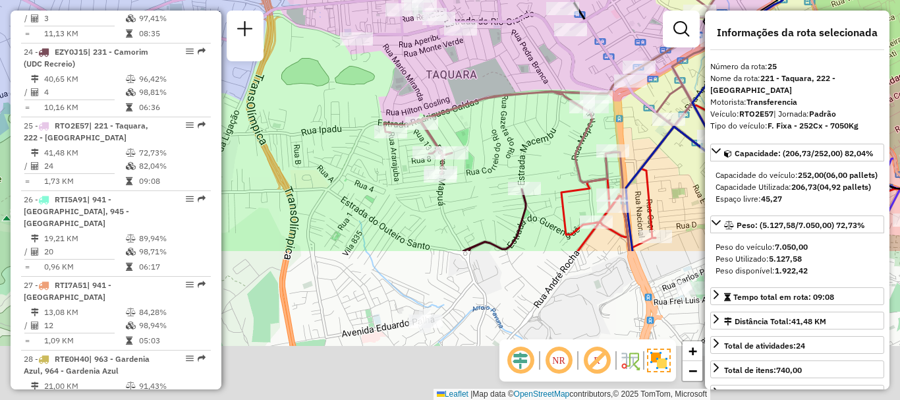
drag, startPoint x: 536, startPoint y: 285, endPoint x: 505, endPoint y: 66, distance: 221.5
click at [505, 66] on icon at bounding box center [656, 12] width 545 height 478
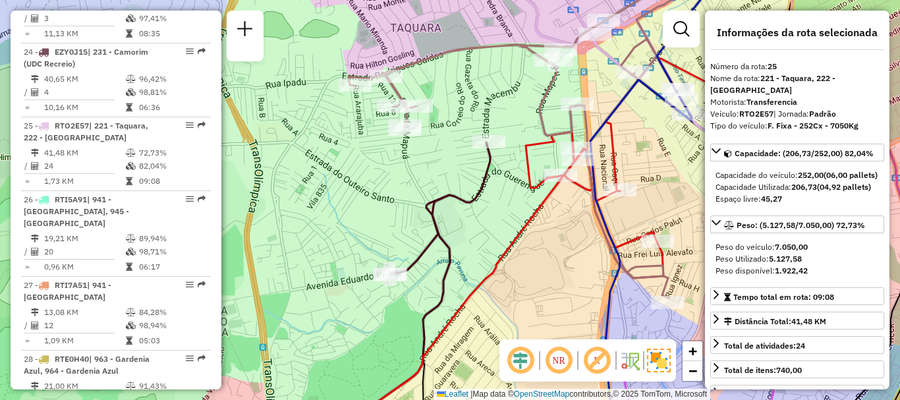
drag, startPoint x: 582, startPoint y: 258, endPoint x: 526, endPoint y: 231, distance: 61.9
click at [537, 234] on div "Janela de atendimento Grade de atendimento Capacidade Transportadoras Veículos …" at bounding box center [450, 200] width 900 height 400
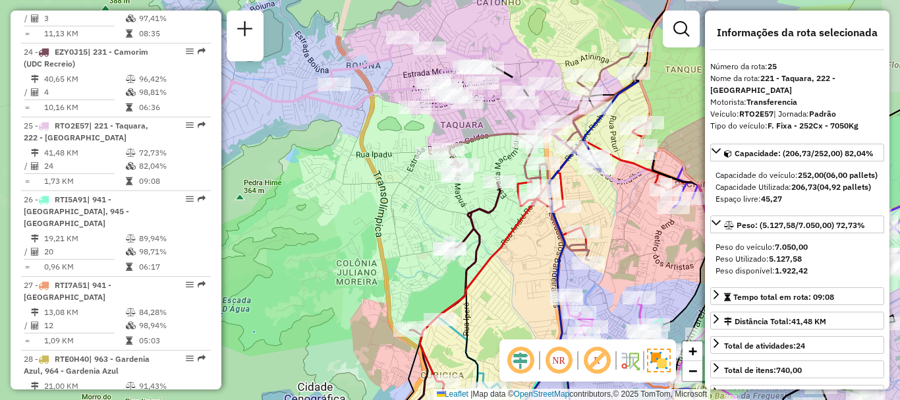
click at [640, 215] on div "Janela de atendimento Grade de atendimento Capacidade Transportadoras Veículos …" at bounding box center [450, 200] width 900 height 400
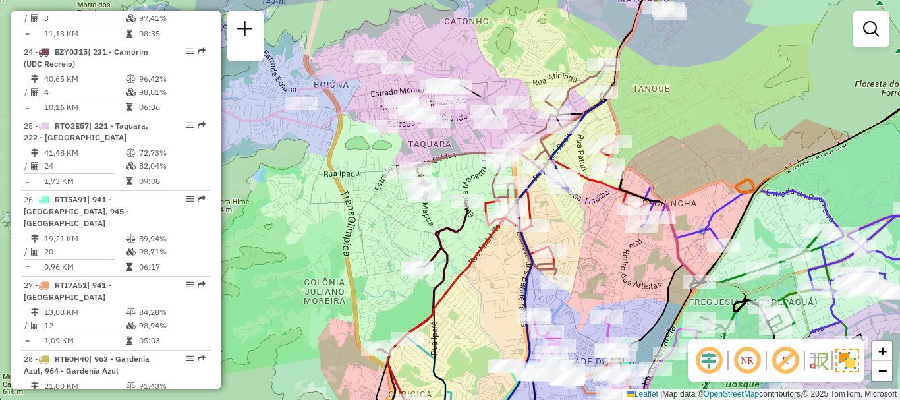
drag, startPoint x: 538, startPoint y: 287, endPoint x: 513, endPoint y: 298, distance: 27.2
click at [501, 316] on div "Janela de atendimento Grade de atendimento Capacidade Transportadoras Veículos …" at bounding box center [450, 200] width 900 height 400
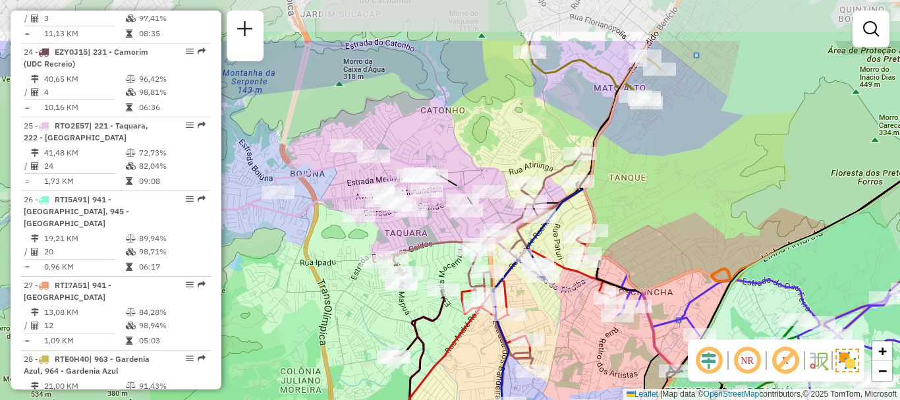
drag, startPoint x: 671, startPoint y: 129, endPoint x: 654, endPoint y: 211, distance: 83.3
click at [654, 211] on div "Janela de atendimento Grade de atendimento Capacidade Transportadoras Veículos …" at bounding box center [450, 200] width 900 height 400
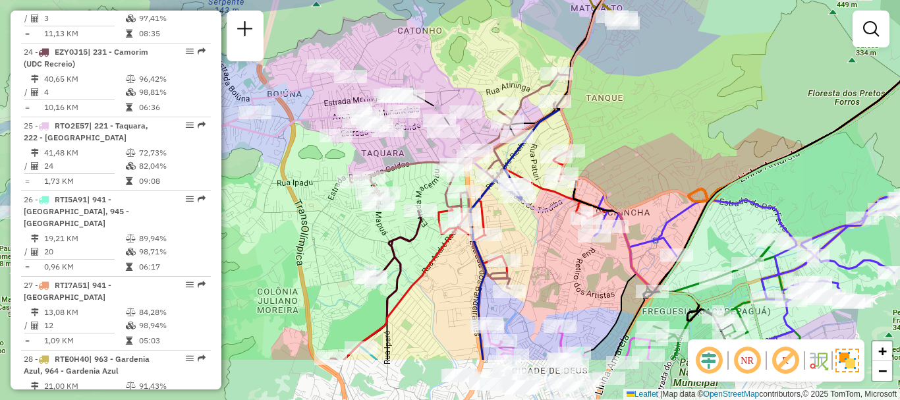
drag, startPoint x: 675, startPoint y: 254, endPoint x: 634, endPoint y: 160, distance: 102.9
click at [648, 150] on div "Janela de atendimento Grade de atendimento Capacidade Transportadoras Veículos …" at bounding box center [450, 200] width 900 height 400
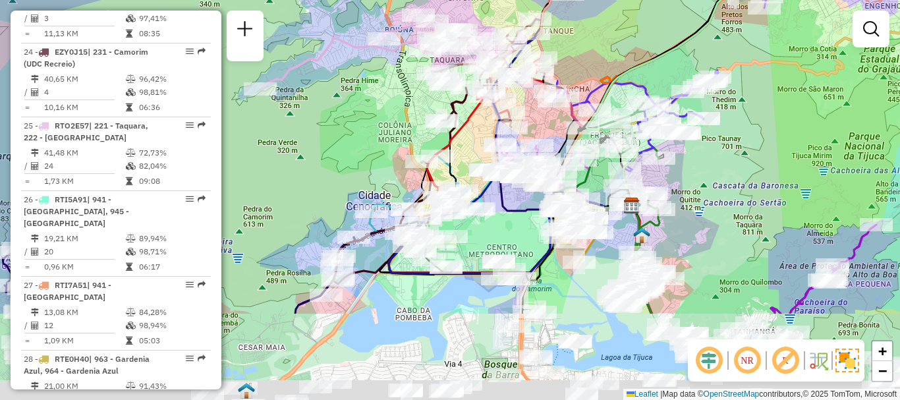
drag, startPoint x: 389, startPoint y: 269, endPoint x: 360, endPoint y: 138, distance: 133.7
click at [360, 138] on div "Janela de atendimento Grade de atendimento Capacidade Transportadoras Veículos …" at bounding box center [450, 200] width 900 height 400
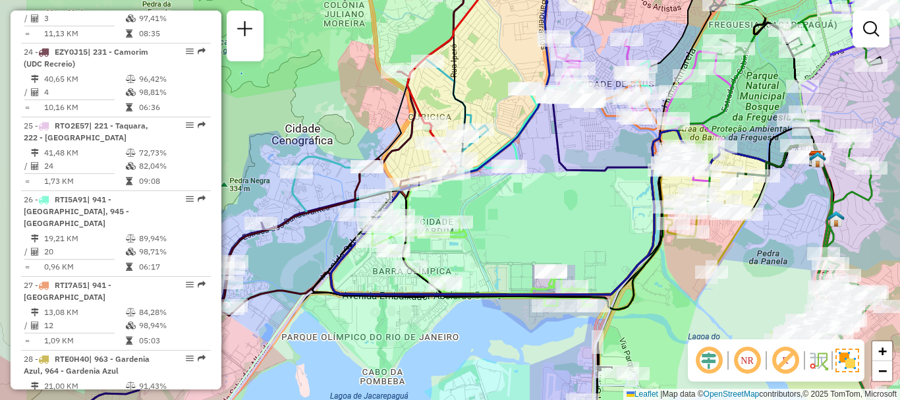
drag, startPoint x: 468, startPoint y: 240, endPoint x: 509, endPoint y: 236, distance: 41.0
click at [509, 236] on div "Janela de atendimento Grade de atendimento Capacidade Transportadoras Veículos …" at bounding box center [450, 200] width 900 height 400
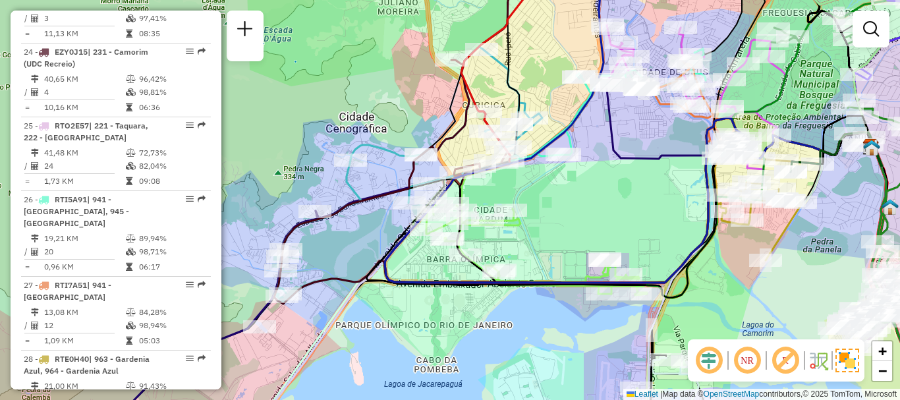
drag, startPoint x: 540, startPoint y: 239, endPoint x: 586, endPoint y: 221, distance: 49.7
click at [590, 221] on div "Janela de atendimento Grade de atendimento Capacidade Transportadoras Veículos …" at bounding box center [450, 200] width 900 height 400
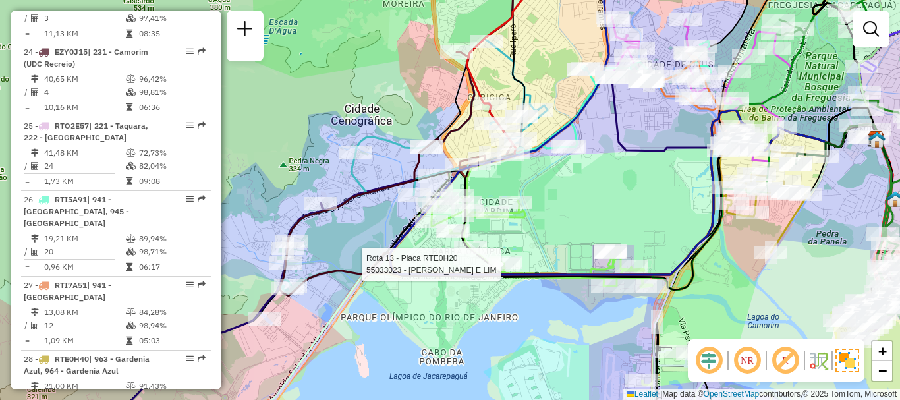
select select "**********"
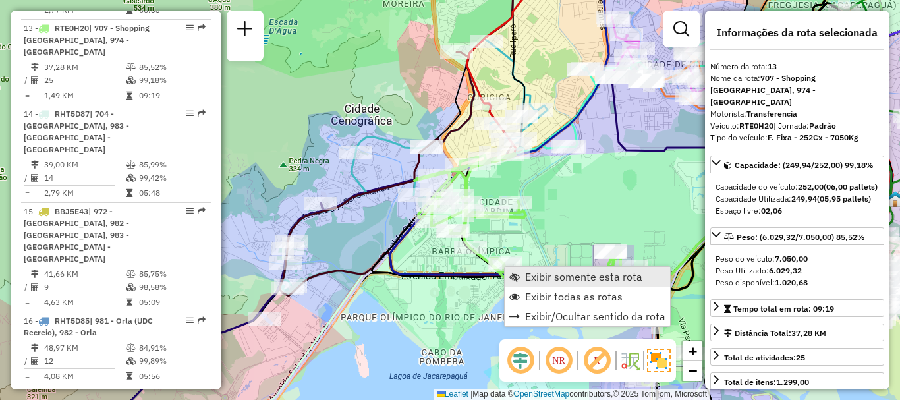
scroll to position [1508, 0]
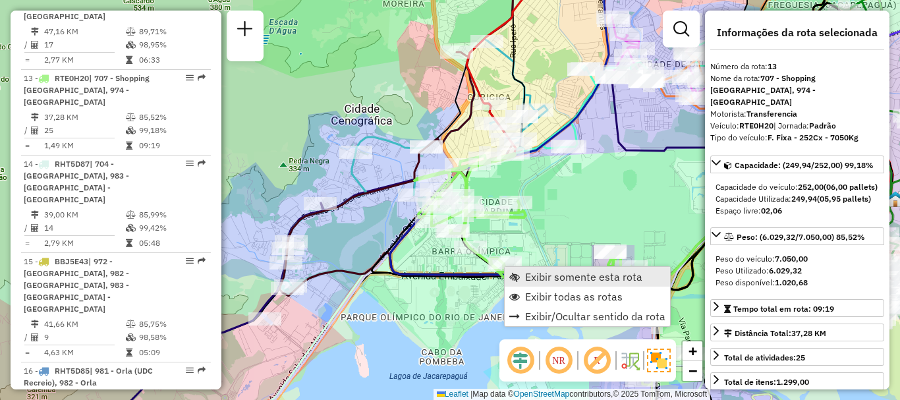
click at [539, 273] on span "Exibir somente esta rota" at bounding box center [583, 276] width 117 height 11
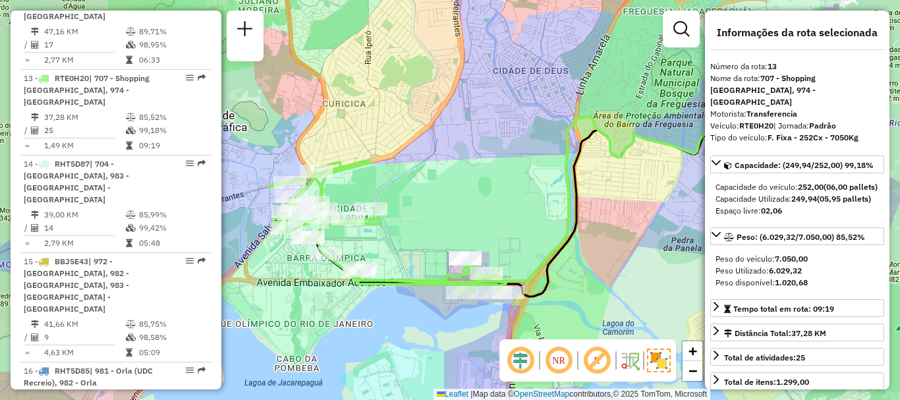
drag, startPoint x: 387, startPoint y: 197, endPoint x: 445, endPoint y: 203, distance: 58.9
click at [445, 204] on div "Janela de atendimento Grade de atendimento Capacidade Transportadoras Veículos …" at bounding box center [450, 200] width 900 height 400
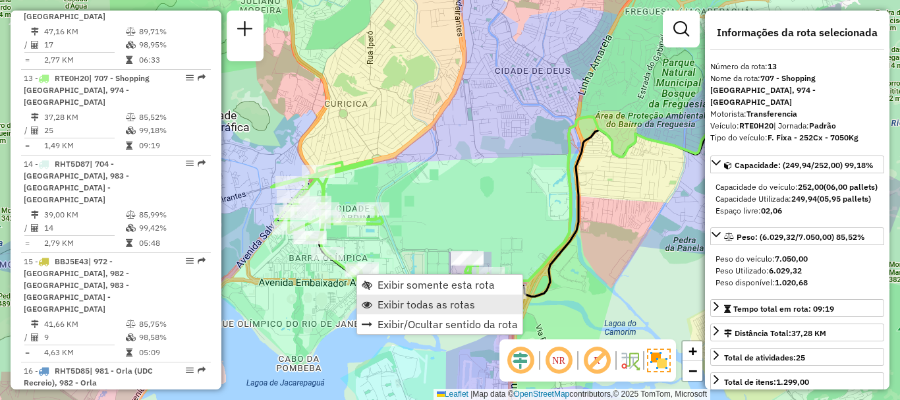
click at [399, 304] on span "Exibir todas as rotas" at bounding box center [425, 304] width 97 height 11
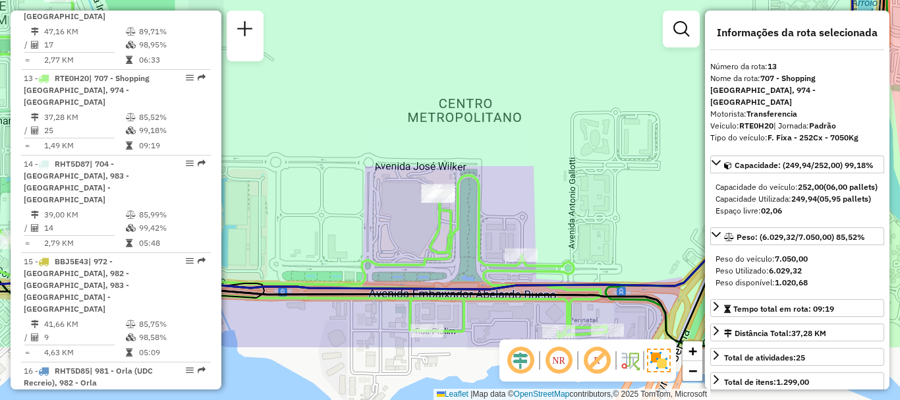
drag, startPoint x: 358, startPoint y: 300, endPoint x: 395, endPoint y: 173, distance: 133.0
click at [395, 173] on div "Janela de atendimento Grade de atendimento Capacidade Transportadoras Veículos …" at bounding box center [450, 200] width 900 height 400
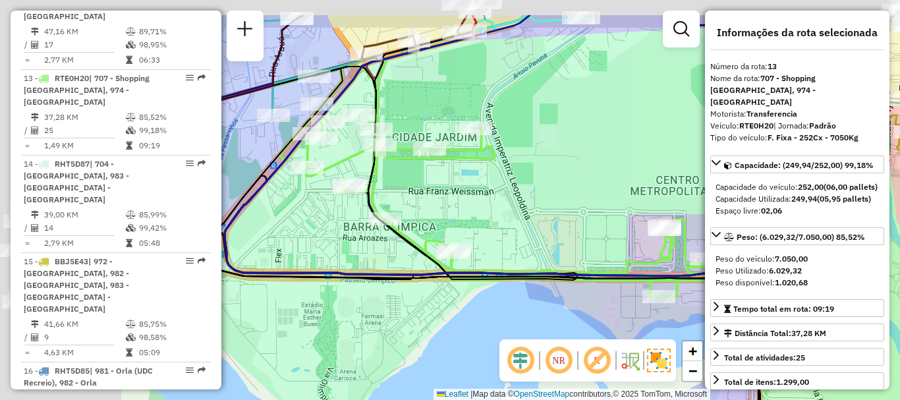
drag, startPoint x: 362, startPoint y: 197, endPoint x: 597, endPoint y: 252, distance: 241.6
click at [597, 252] on div "Janela de atendimento Grade de atendimento Capacidade Transportadoras Veículos …" at bounding box center [450, 200] width 900 height 400
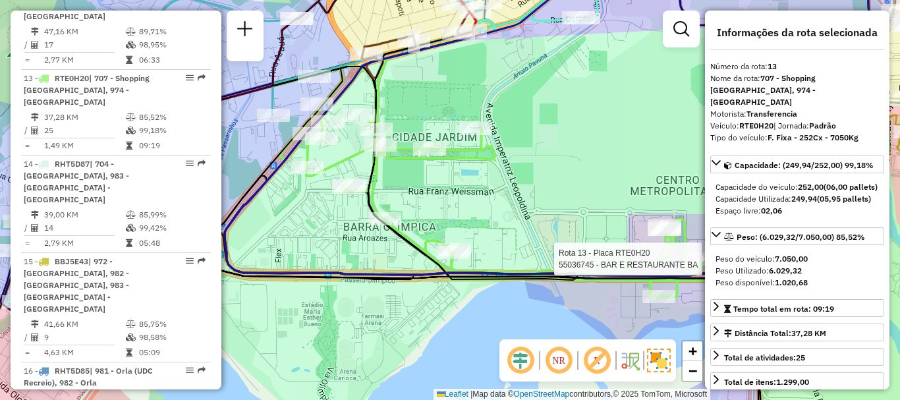
click at [565, 145] on div "Rota 13 - Placa RTE0H20 55036745 - BAR E RESTAURANTE BA Janela de atendimento G…" at bounding box center [450, 200] width 900 height 400
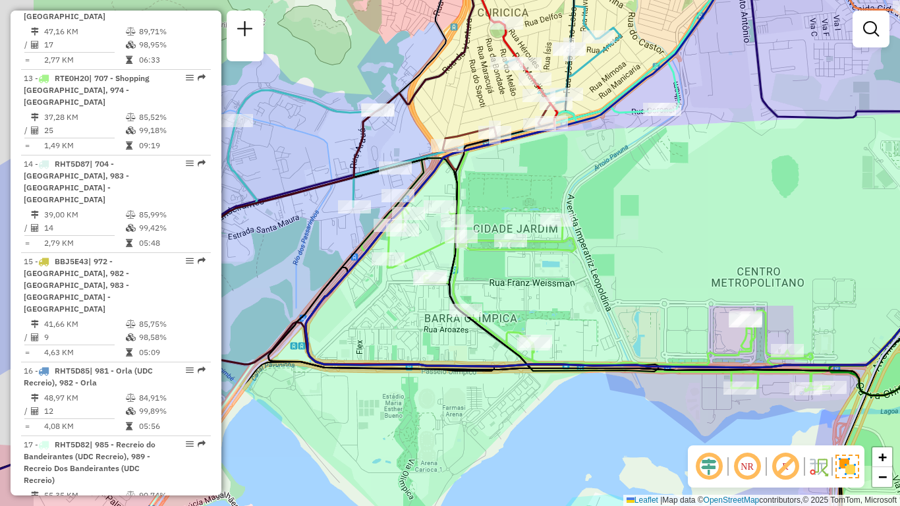
drag, startPoint x: 559, startPoint y: 229, endPoint x: 644, endPoint y: 273, distance: 95.2
click at [644, 273] on div "Janela de atendimento Grade de atendimento Capacidade Transportadoras Veículos …" at bounding box center [450, 253] width 900 height 506
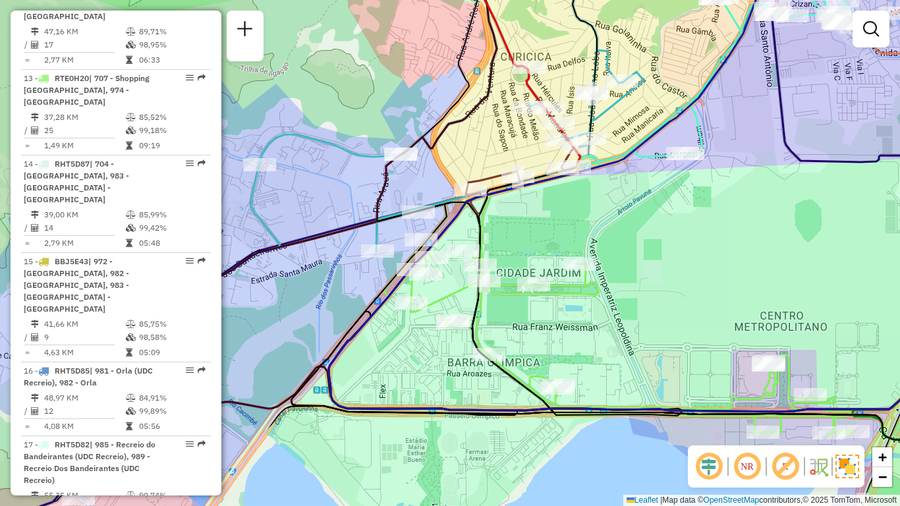
drag, startPoint x: 553, startPoint y: 270, endPoint x: 574, endPoint y: 310, distance: 45.7
click at [574, 310] on div "Janela de atendimento Grade de atendimento Capacidade Transportadoras Veículos …" at bounding box center [450, 253] width 900 height 506
